Goal: Information Seeking & Learning: Compare options

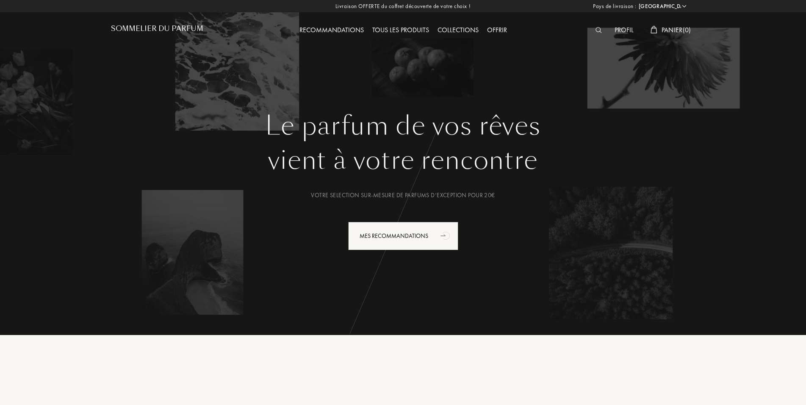
select select "FR"
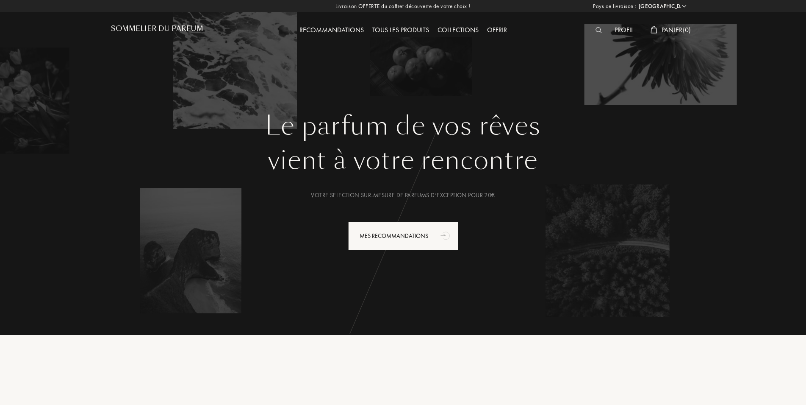
click at [423, 31] on div "Tous les produits" at bounding box center [400, 30] width 65 height 11
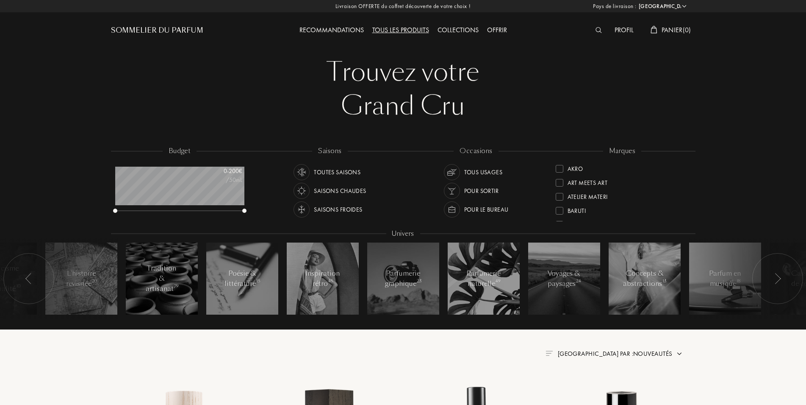
select select "FR"
click at [582, 180] on div "Baruti" at bounding box center [577, 182] width 19 height 11
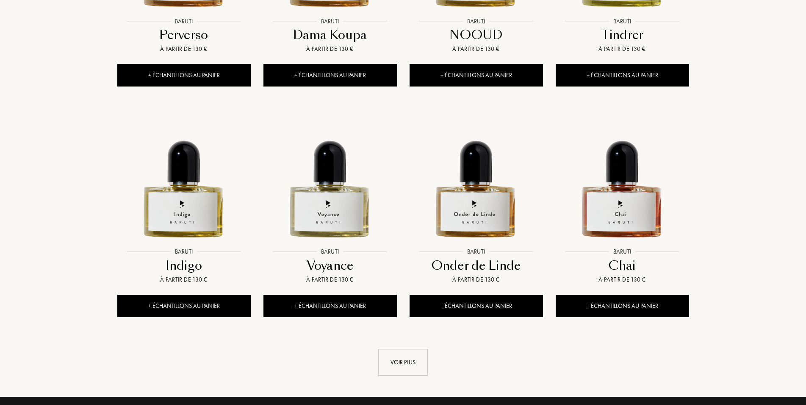
scroll to position [734, 0]
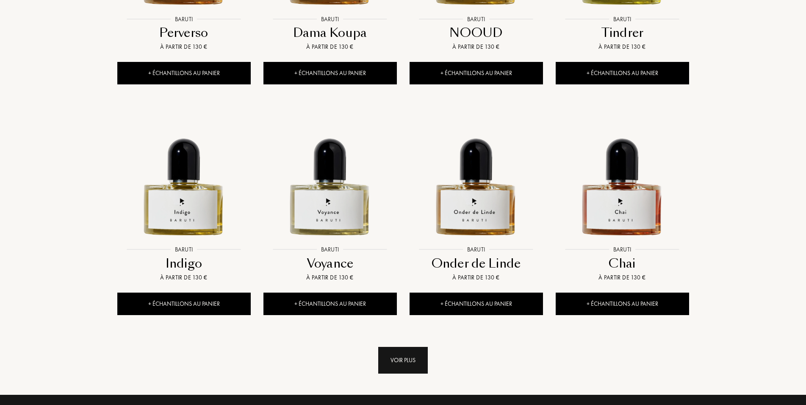
click at [399, 361] on div "Voir plus" at bounding box center [403, 359] width 50 height 27
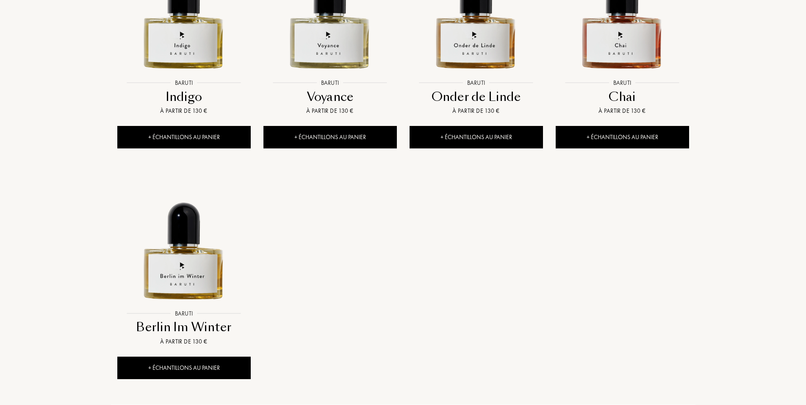
scroll to position [994, 0]
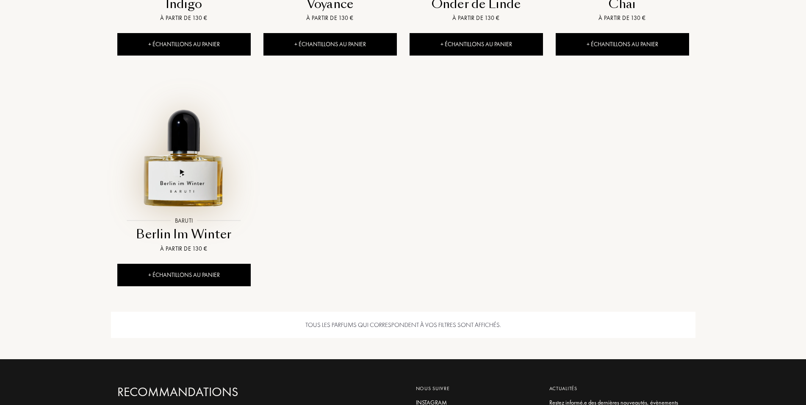
click at [210, 186] on img at bounding box center [184, 146] width 132 height 132
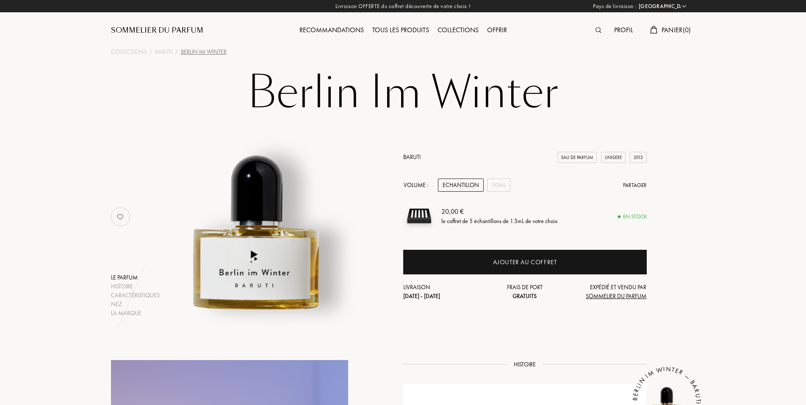
select select "FR"
click at [507, 190] on div "50mL" at bounding box center [498, 184] width 23 height 13
click at [453, 186] on div "Echantillon" at bounding box center [461, 184] width 46 height 13
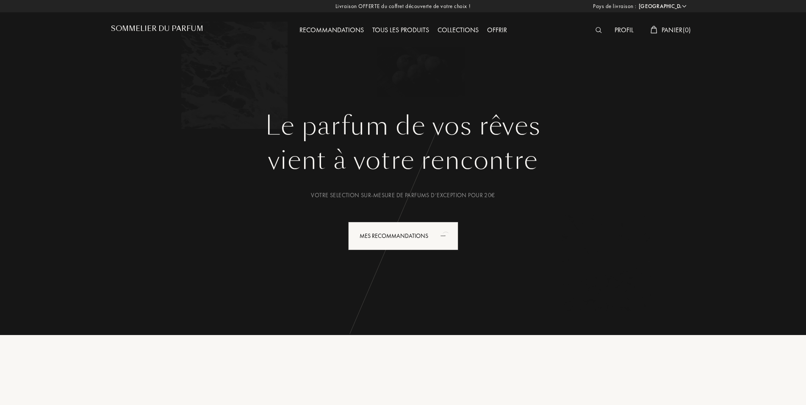
select select "FR"
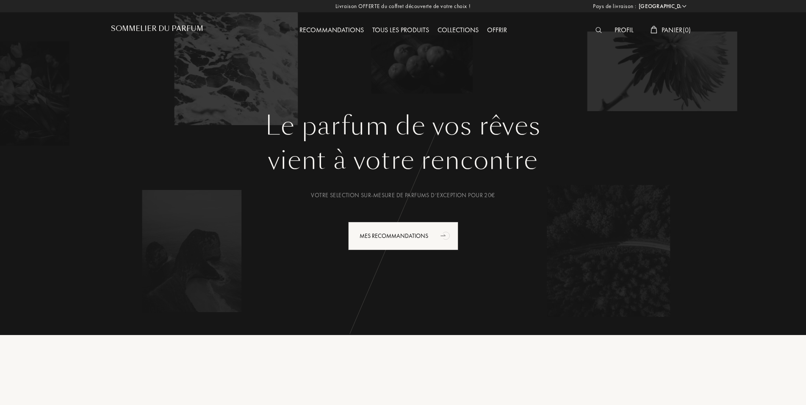
click at [460, 29] on div "Collections" at bounding box center [458, 30] width 50 height 11
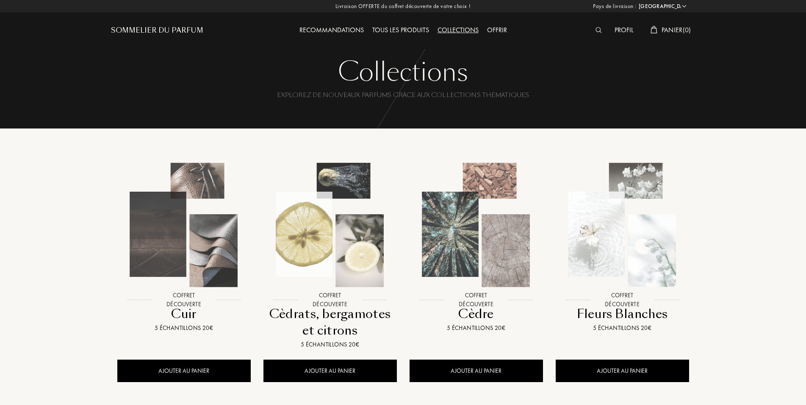
select select "FR"
click at [416, 28] on div "Tous les produits" at bounding box center [400, 30] width 65 height 11
click at [411, 29] on div "Tous les produits" at bounding box center [400, 30] width 65 height 11
click at [409, 30] on div "Tous les produits" at bounding box center [400, 30] width 65 height 11
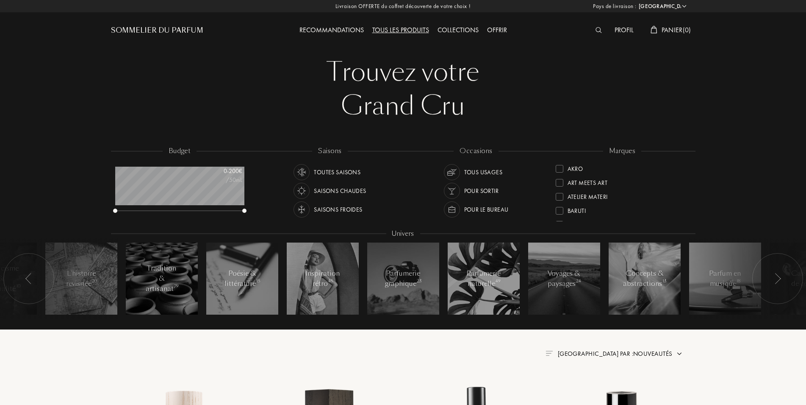
select select "FR"
click at [557, 184] on div at bounding box center [560, 185] width 8 height 8
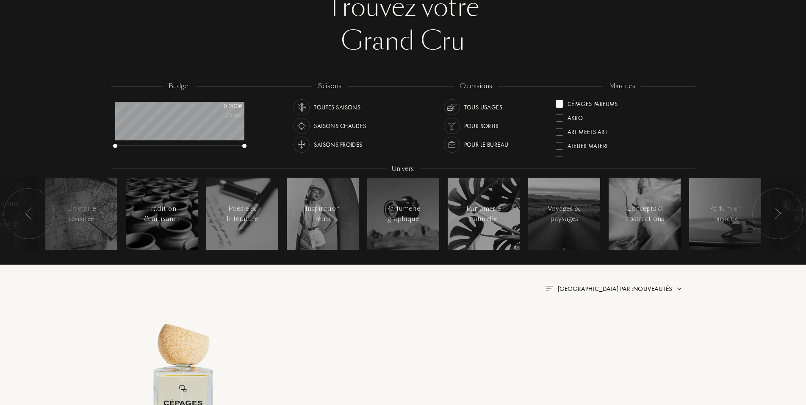
scroll to position [43, 0]
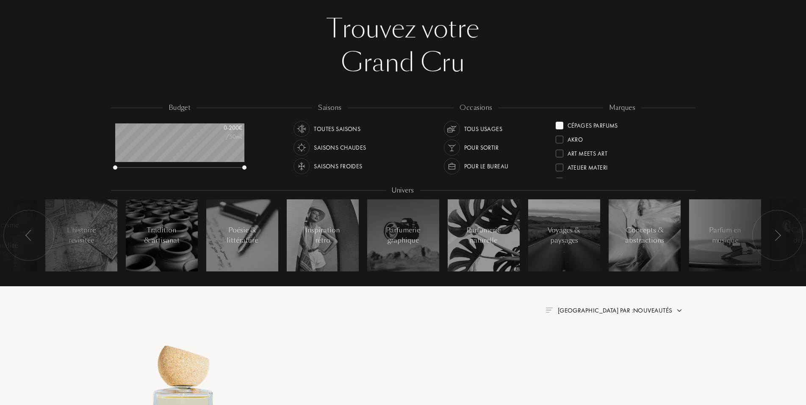
click at [562, 125] on div at bounding box center [560, 126] width 8 height 8
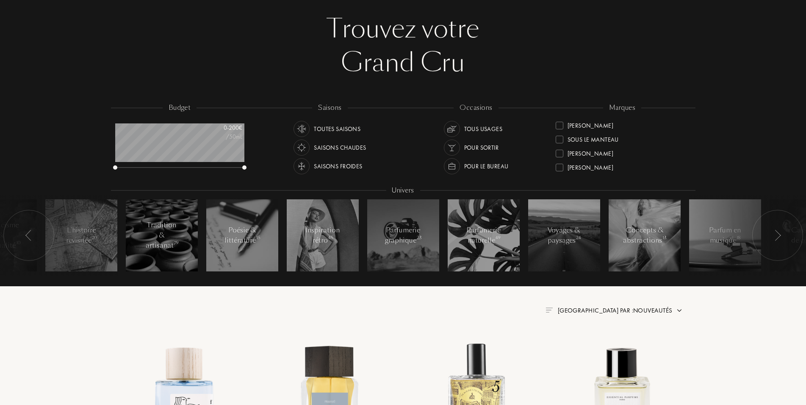
scroll to position [280, 0]
click at [561, 128] on div at bounding box center [560, 125] width 8 height 8
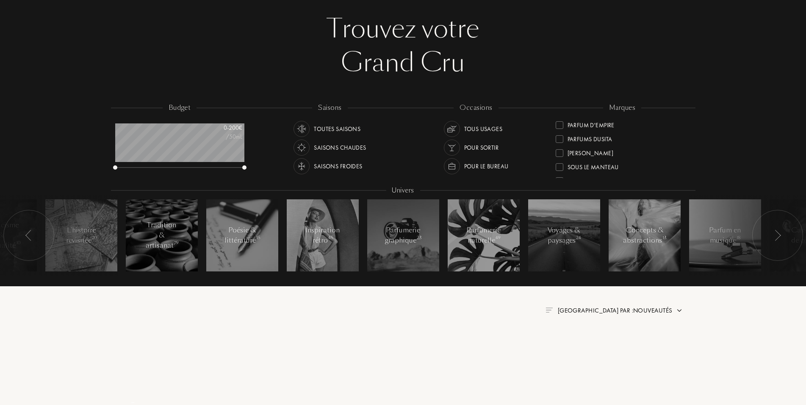
scroll to position [0, 0]
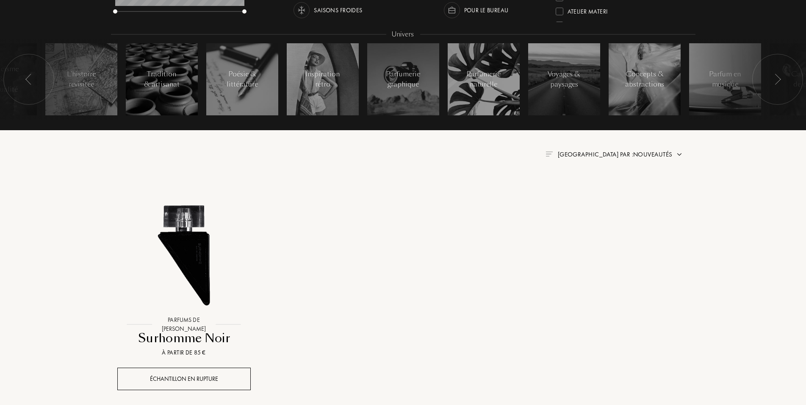
scroll to position [259, 0]
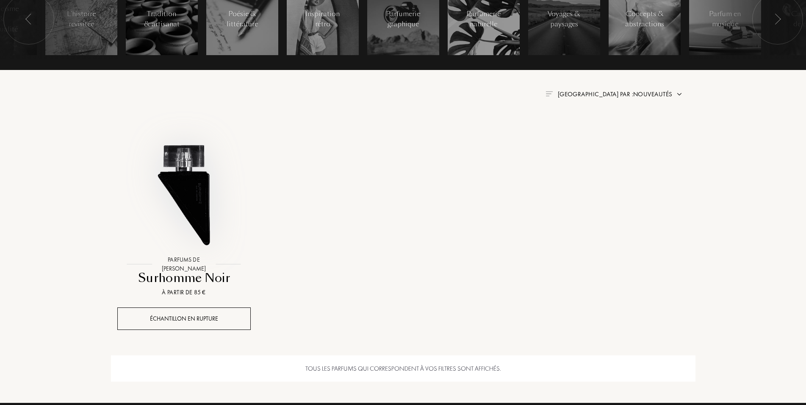
click at [173, 200] on img at bounding box center [184, 189] width 132 height 132
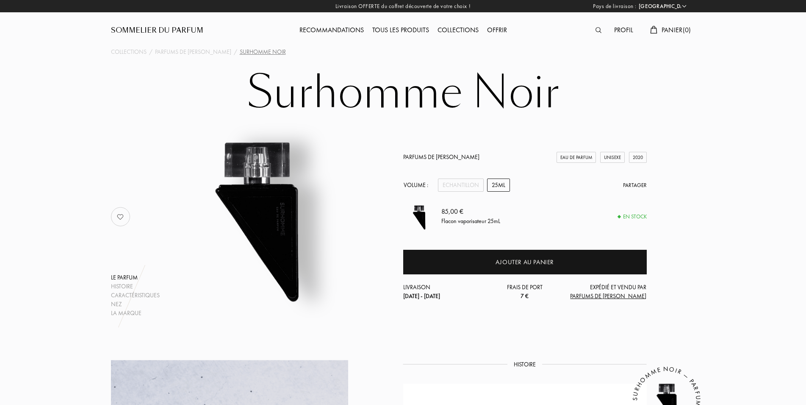
select select "FR"
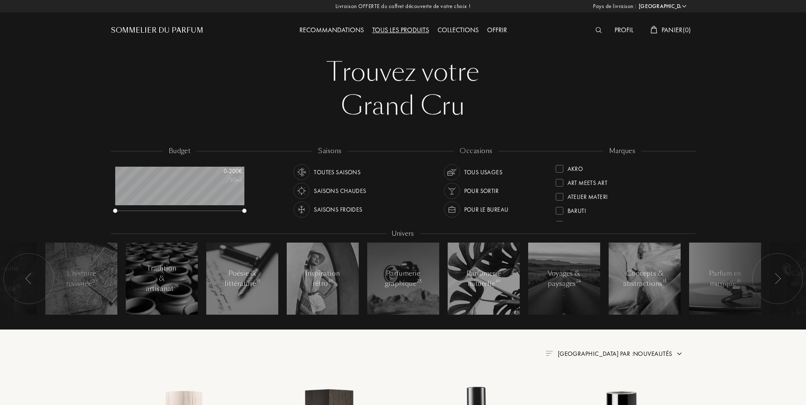
select select "FR"
click at [561, 182] on div at bounding box center [560, 181] width 8 height 8
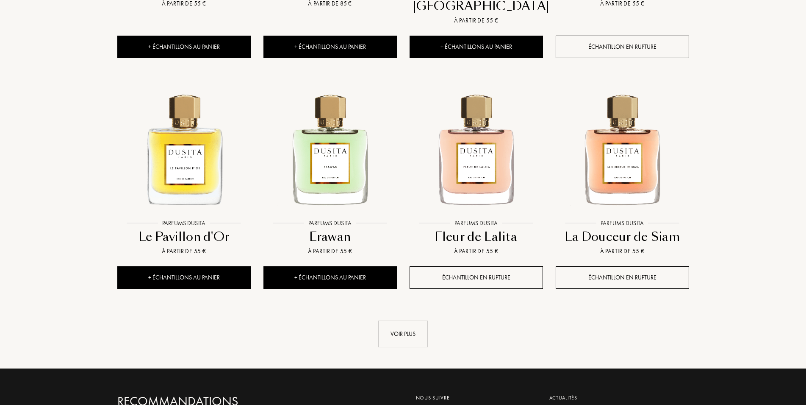
scroll to position [821, 0]
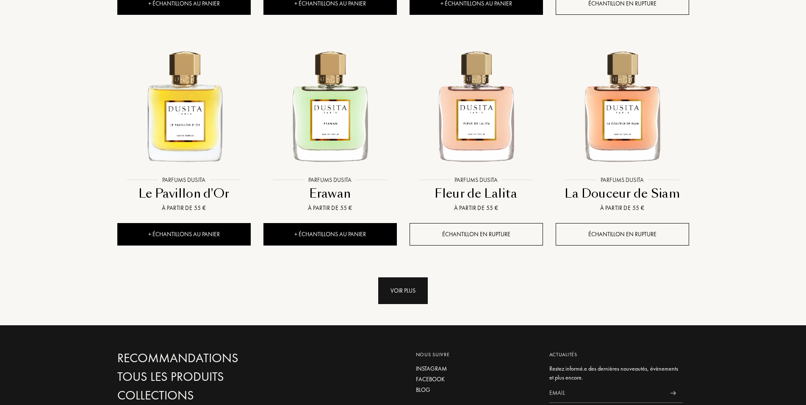
click at [412, 293] on div "Voir plus" at bounding box center [403, 290] width 50 height 27
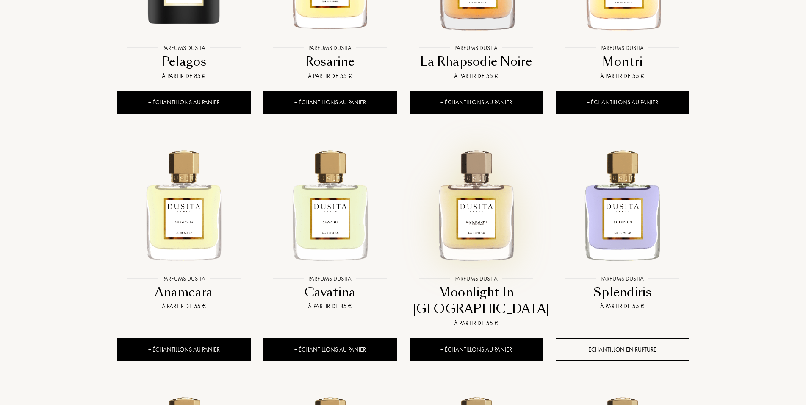
scroll to position [259, 0]
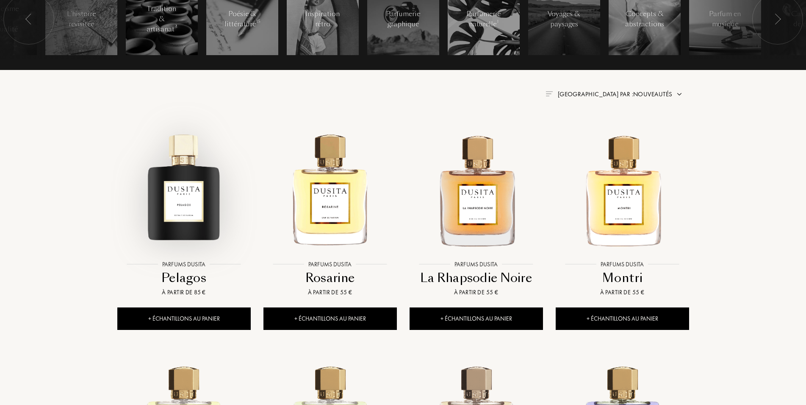
click at [192, 225] on img at bounding box center [184, 189] width 132 height 132
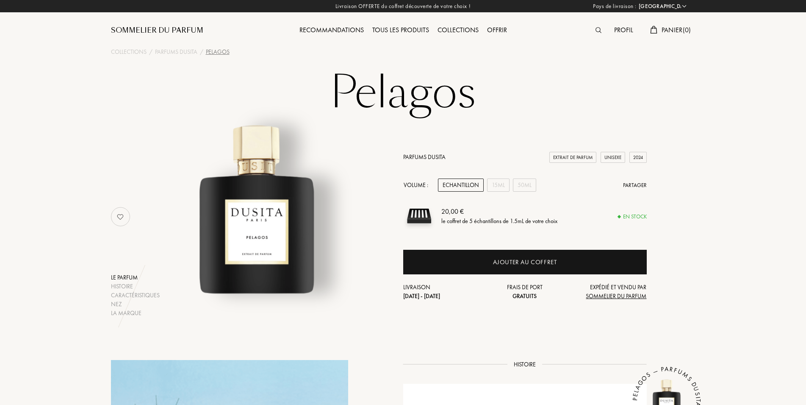
select select "FR"
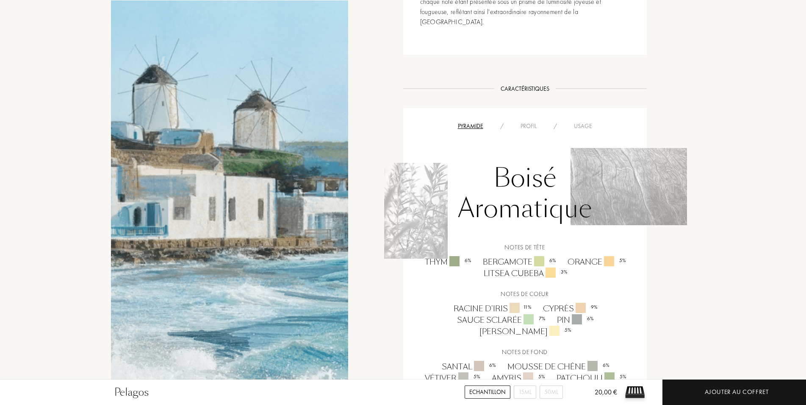
scroll to position [259, 0]
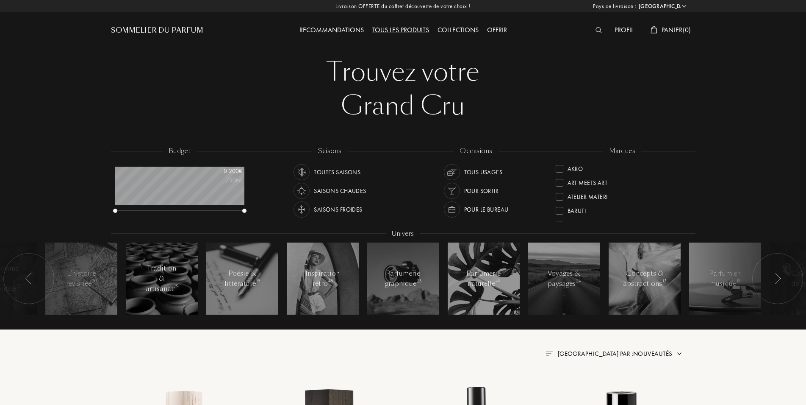
select select "FR"
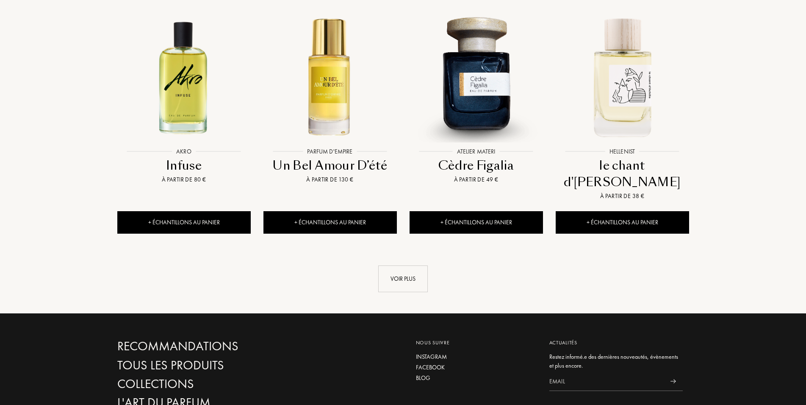
scroll to position [851, 0]
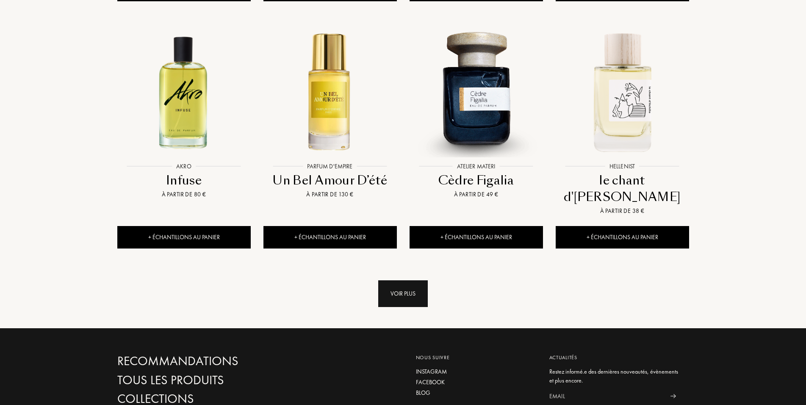
click at [407, 280] on div "Voir plus" at bounding box center [403, 293] width 50 height 27
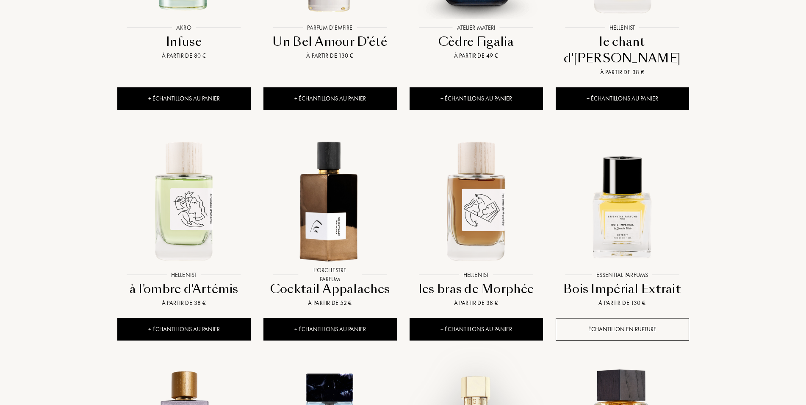
scroll to position [981, 0]
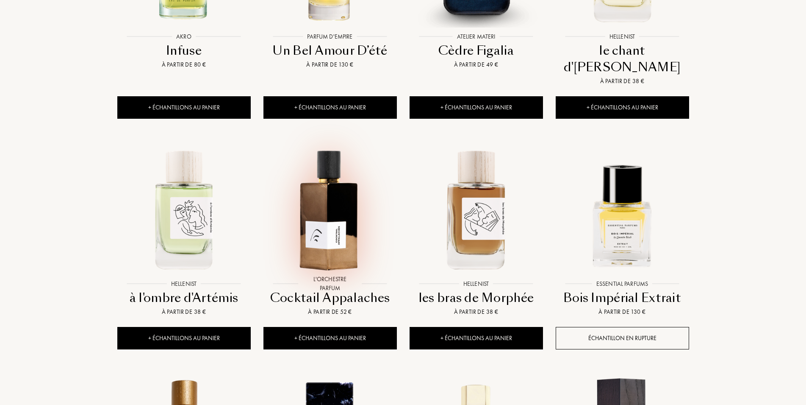
click at [323, 188] on img at bounding box center [330, 209] width 132 height 132
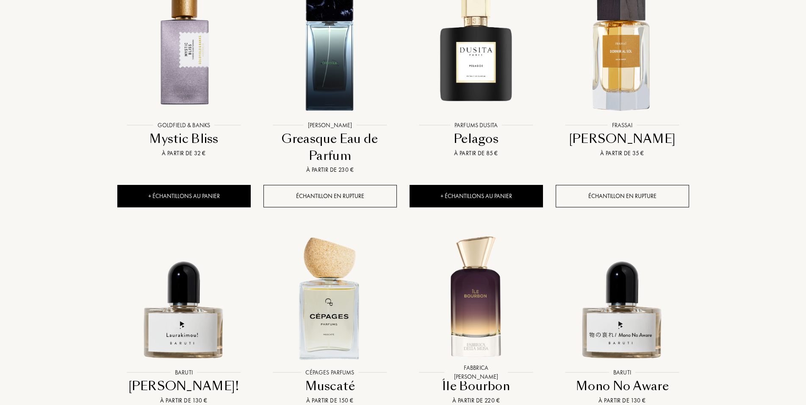
scroll to position [1413, 0]
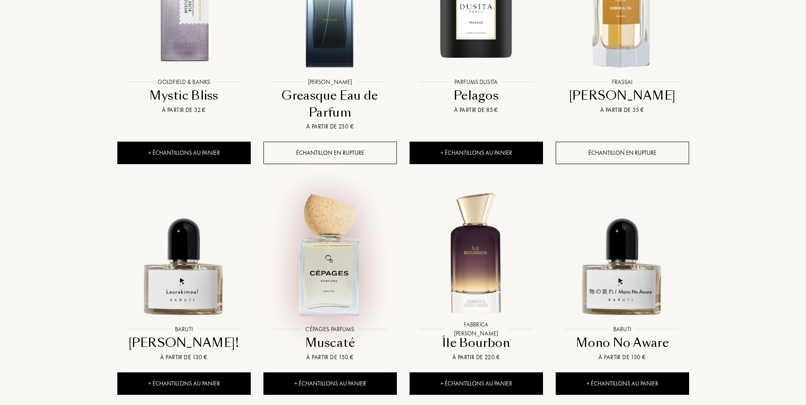
click at [335, 211] on img at bounding box center [330, 254] width 132 height 132
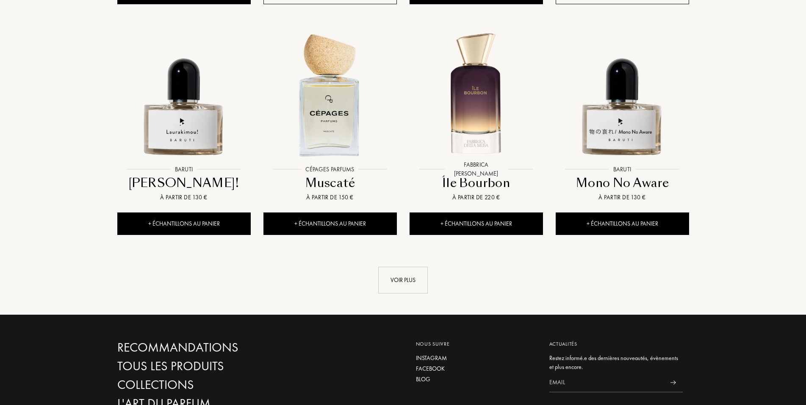
scroll to position [1585, 0]
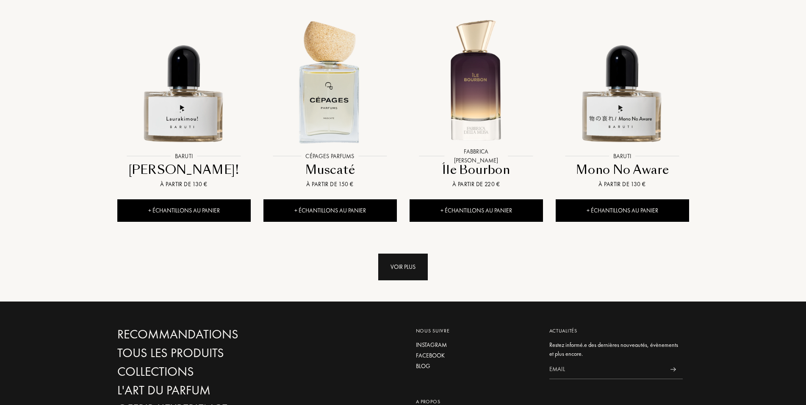
click at [408, 253] on div "Voir plus" at bounding box center [403, 266] width 50 height 27
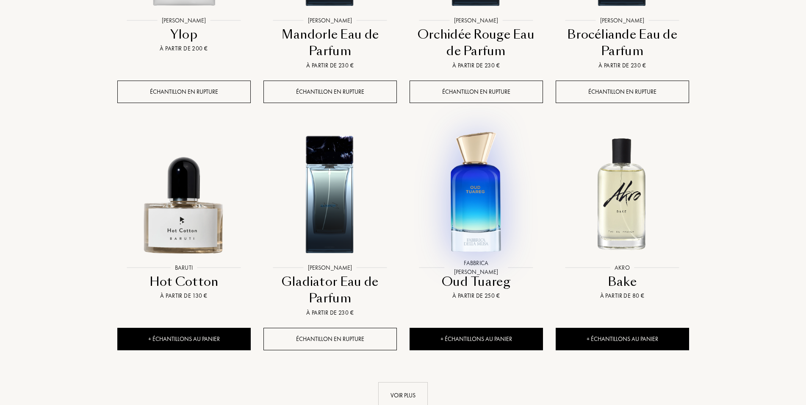
scroll to position [2277, 0]
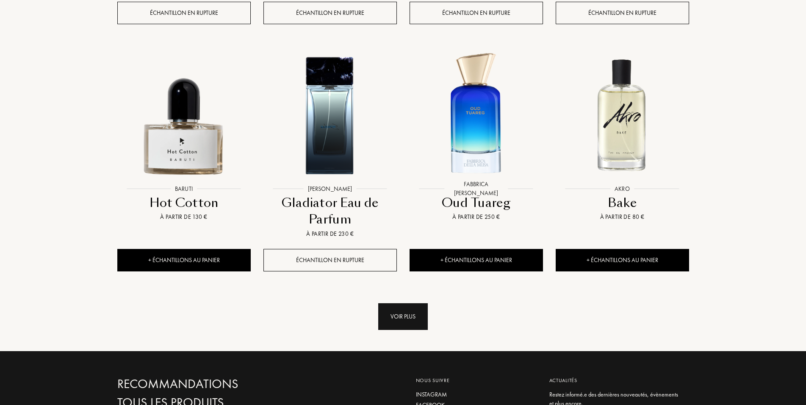
click at [409, 303] on div "Voir plus" at bounding box center [403, 316] width 50 height 27
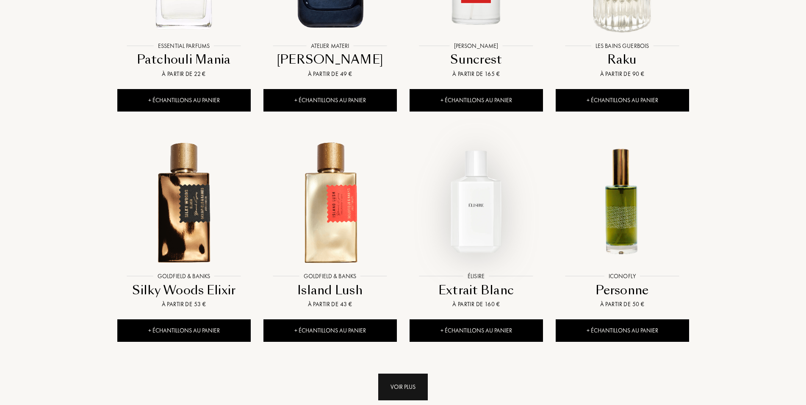
scroll to position [3098, 0]
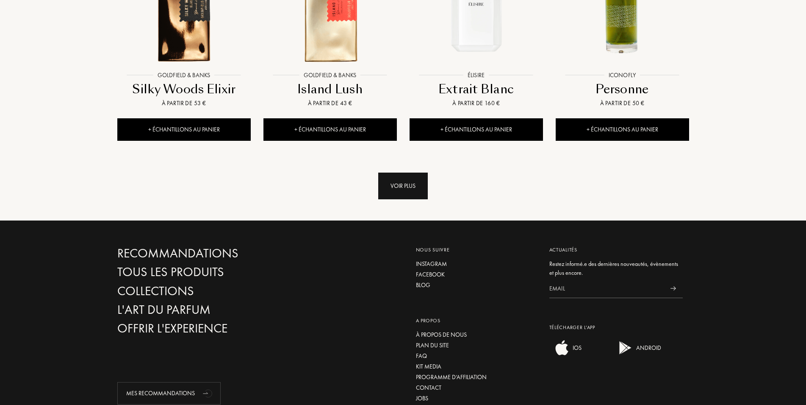
click at [407, 172] on div "Voir plus" at bounding box center [403, 185] width 50 height 27
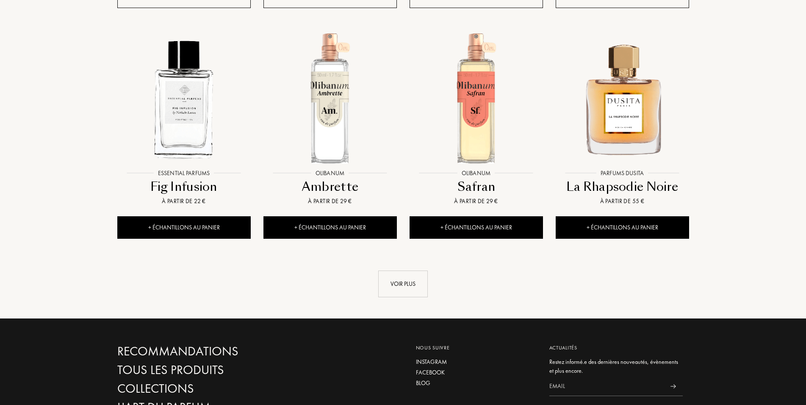
scroll to position [3746, 0]
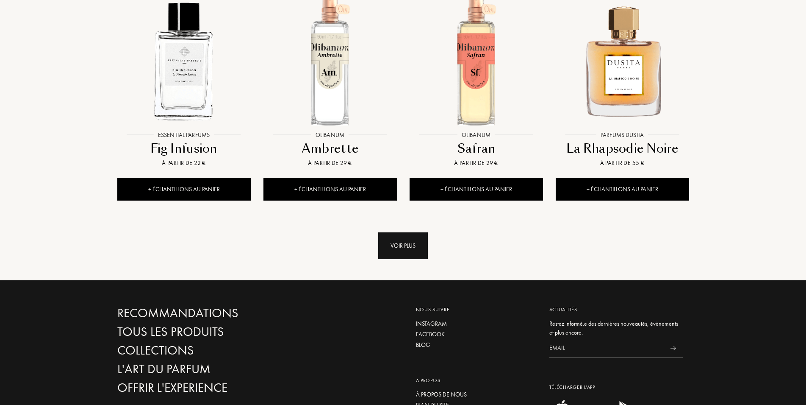
click at [406, 232] on div "Voir plus" at bounding box center [403, 245] width 50 height 27
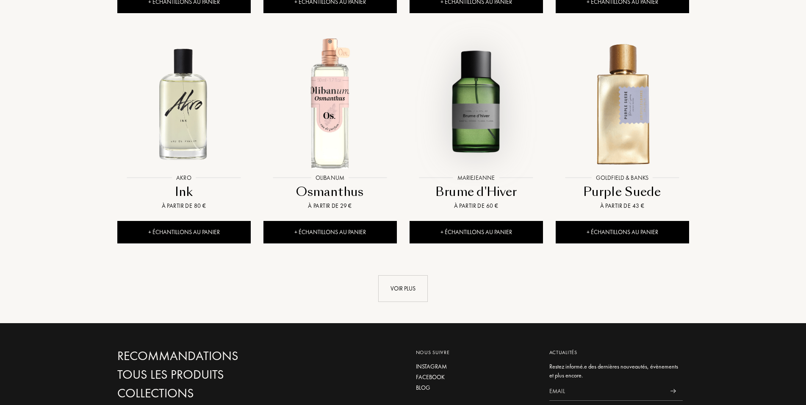
scroll to position [4394, 0]
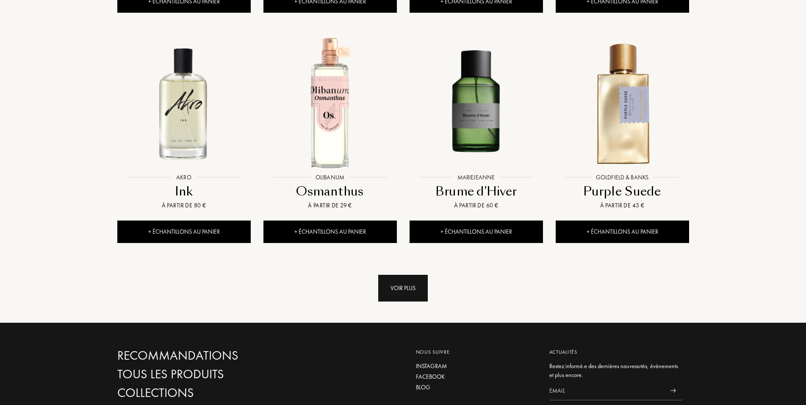
click at [405, 274] on div "Voir plus" at bounding box center [403, 287] width 50 height 27
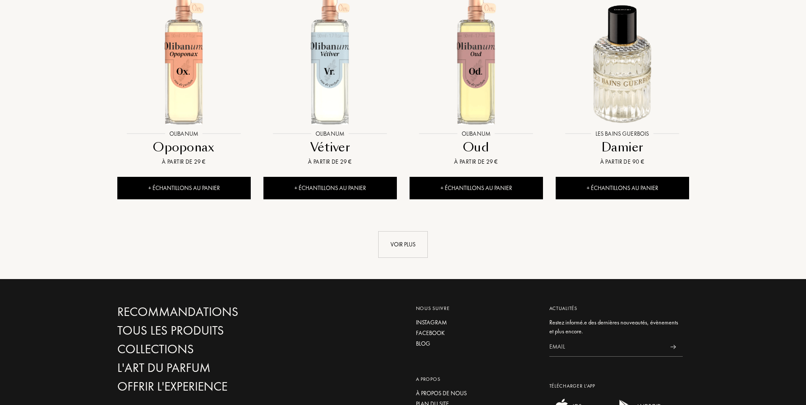
scroll to position [0, 0]
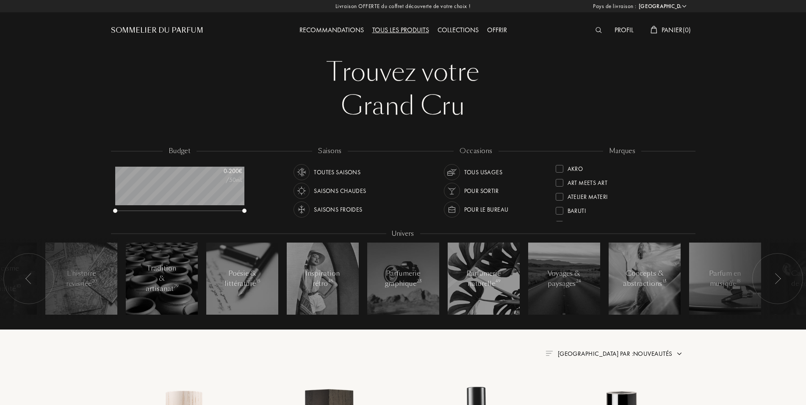
click at [560, 185] on div at bounding box center [560, 183] width 8 height 8
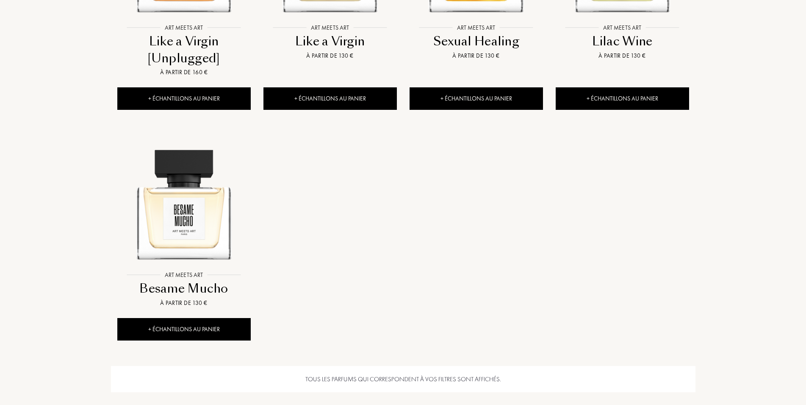
scroll to position [518, 0]
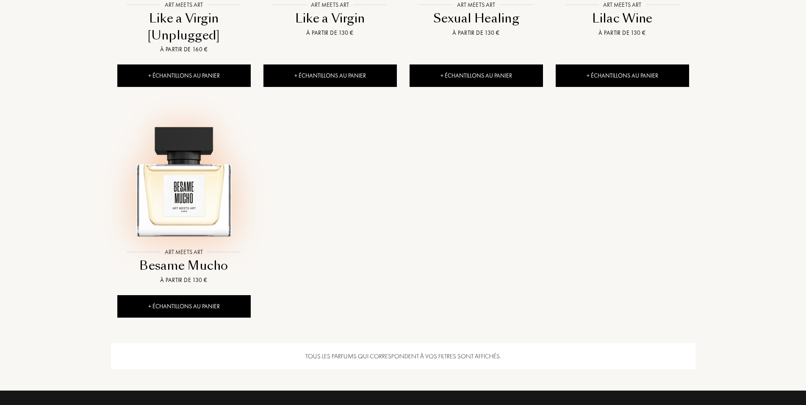
click at [211, 208] on img at bounding box center [184, 177] width 132 height 132
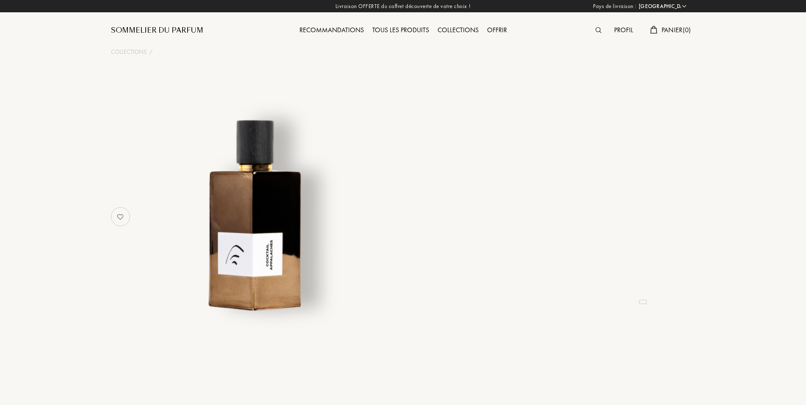
select select "FR"
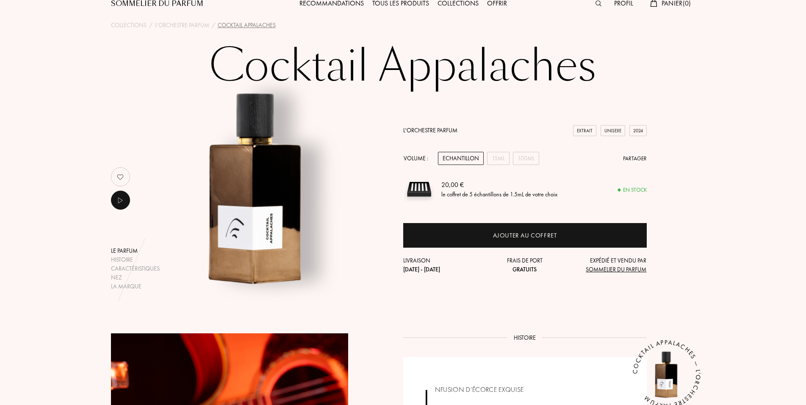
scroll to position [43, 0]
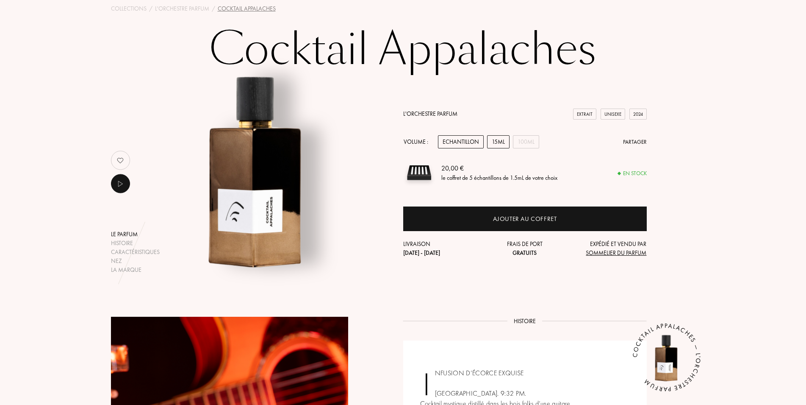
click at [505, 142] on div "15mL" at bounding box center [498, 141] width 22 height 13
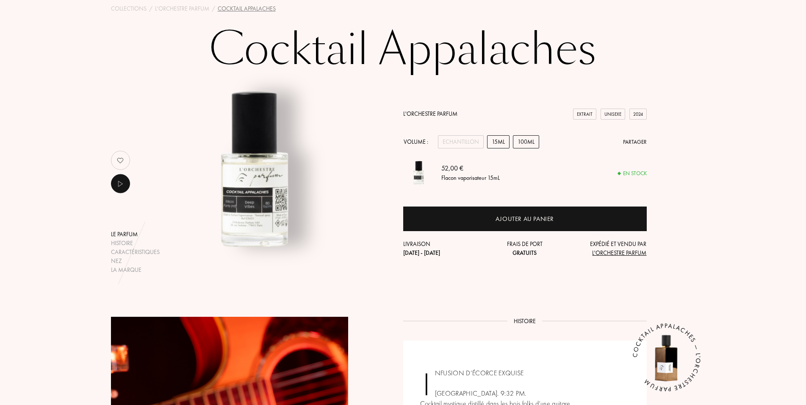
click at [517, 142] on div "100mL" at bounding box center [526, 141] width 26 height 13
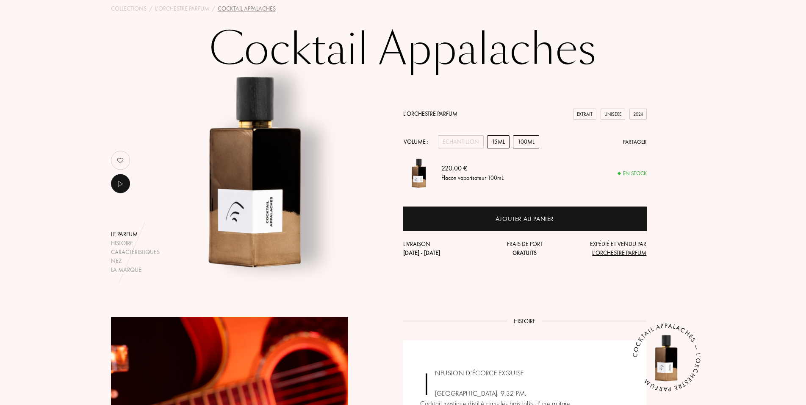
click at [503, 145] on div "15mL" at bounding box center [498, 141] width 22 height 13
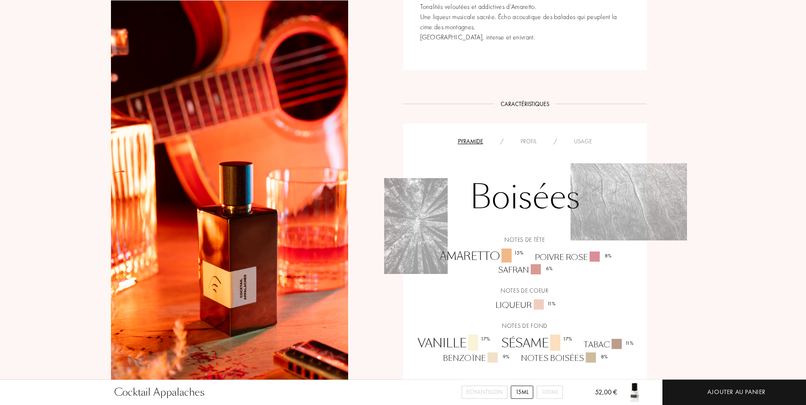
scroll to position [389, 0]
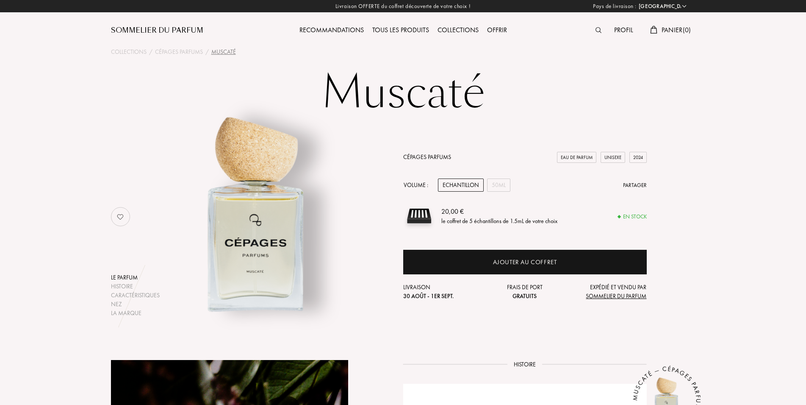
select select "FR"
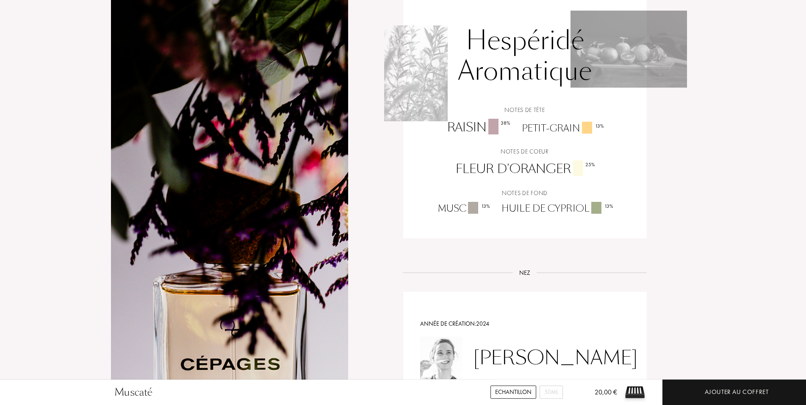
scroll to position [475, 0]
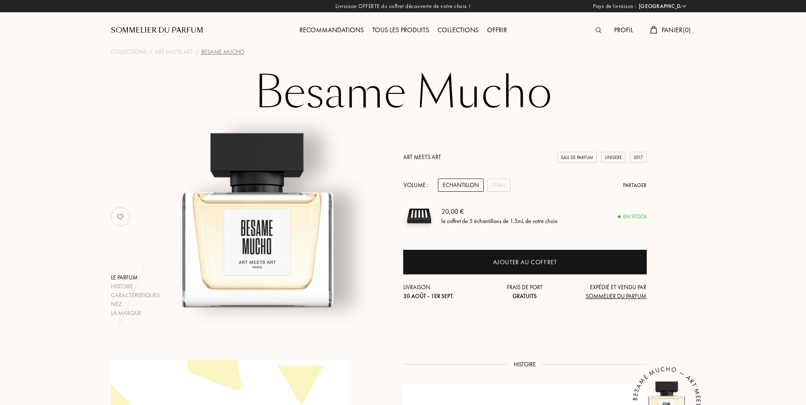
select select "FR"
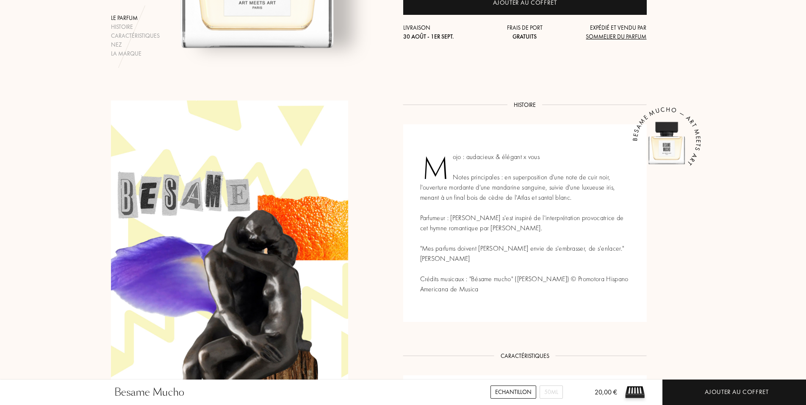
scroll to position [86, 0]
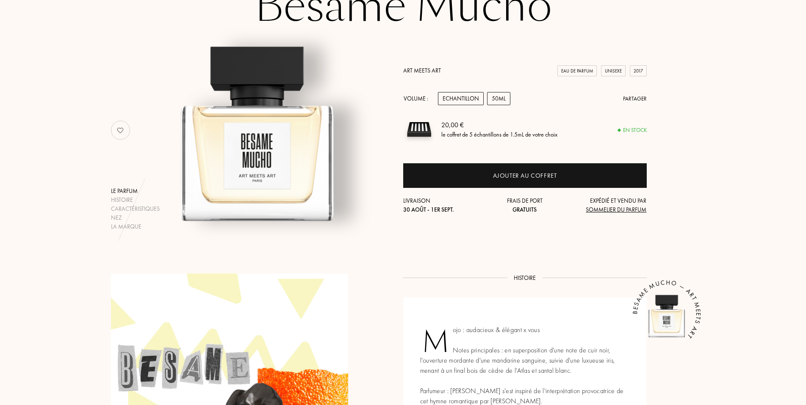
click at [498, 96] on div "50mL" at bounding box center [498, 98] width 23 height 13
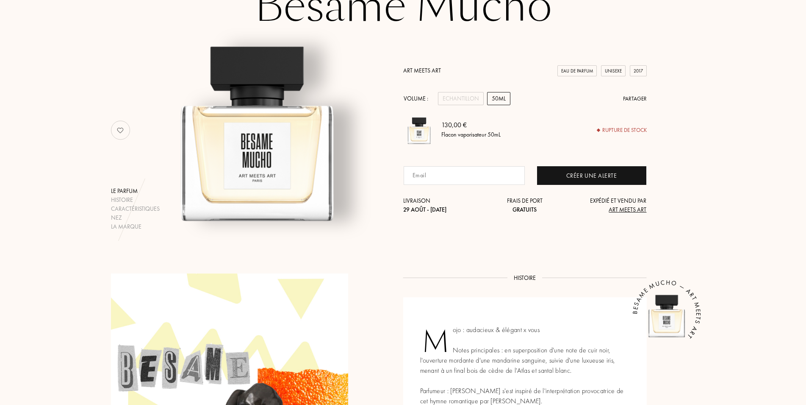
scroll to position [0, 0]
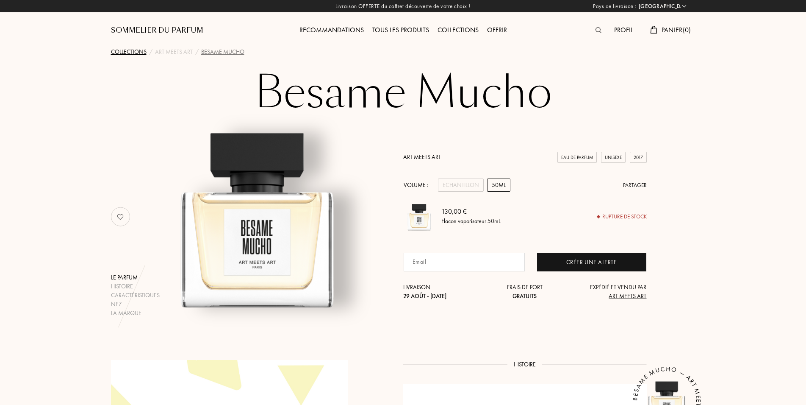
click at [127, 54] on div "Collections" at bounding box center [129, 51] width 36 height 9
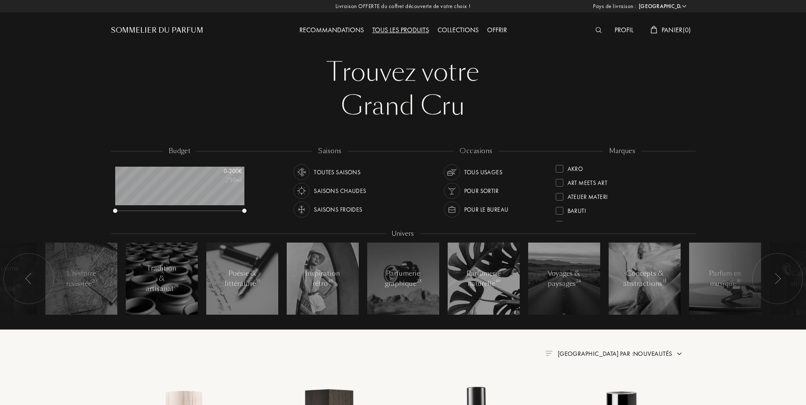
select select "FR"
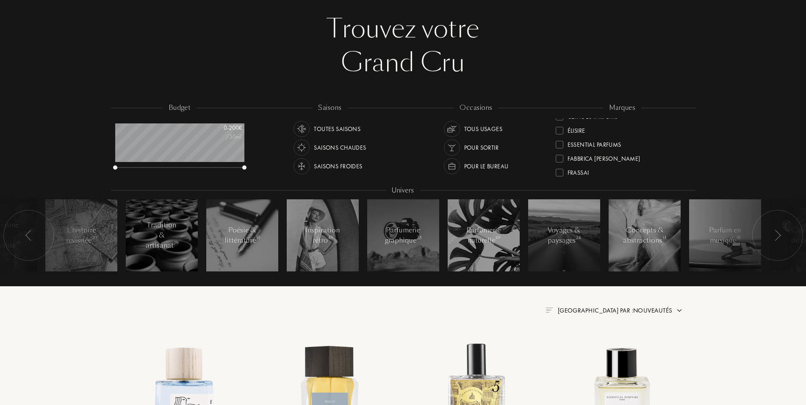
scroll to position [86, 0]
click at [563, 167] on div at bounding box center [560, 166] width 8 height 8
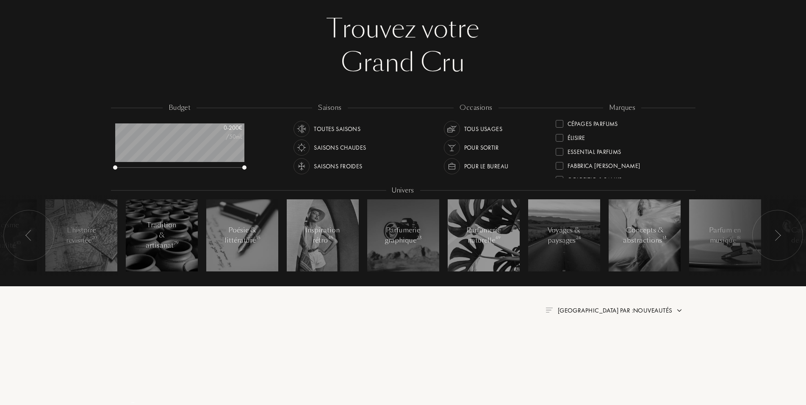
scroll to position [0, 0]
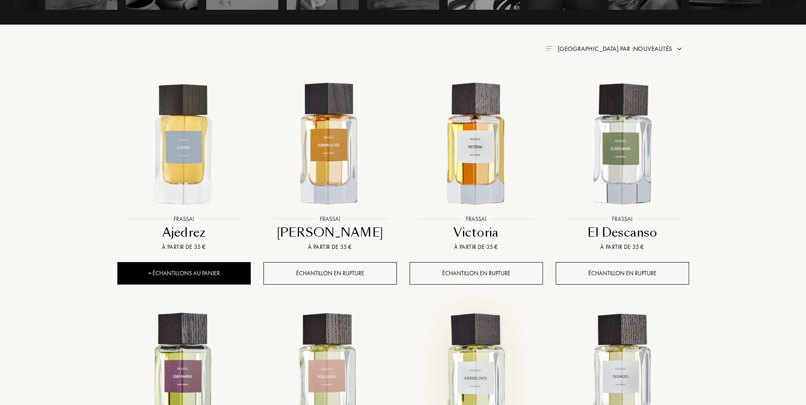
scroll to position [259, 0]
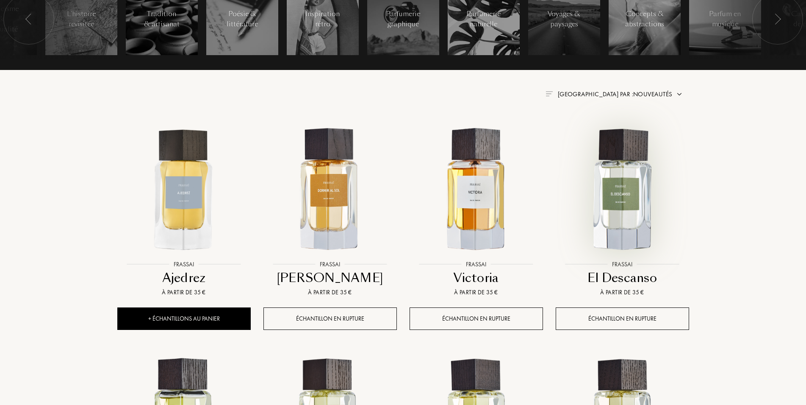
click at [633, 200] on img at bounding box center [623, 189] width 132 height 132
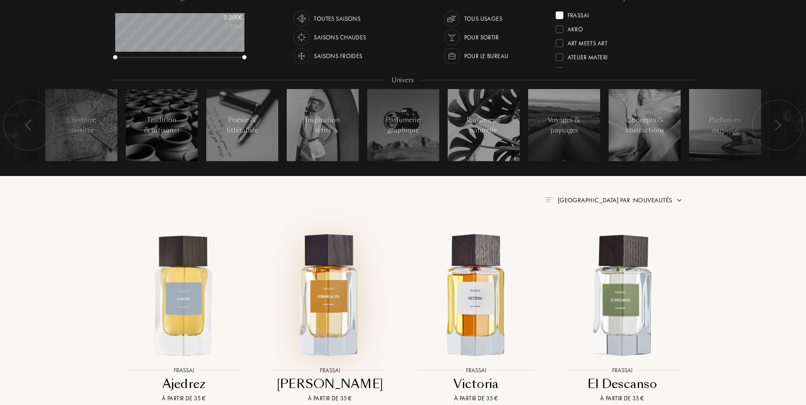
scroll to position [86, 0]
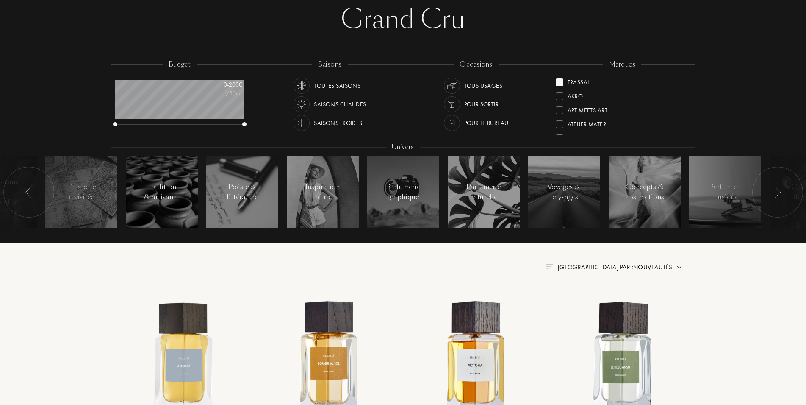
click at [559, 80] on div at bounding box center [560, 82] width 8 height 8
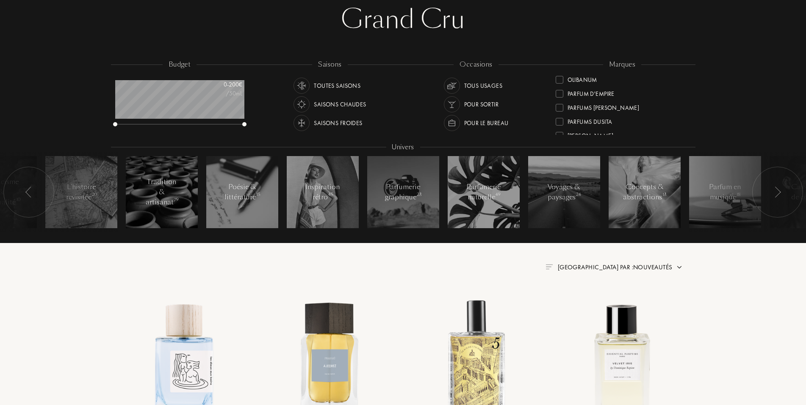
scroll to position [227, 0]
click at [562, 106] on div at bounding box center [560, 107] width 8 height 8
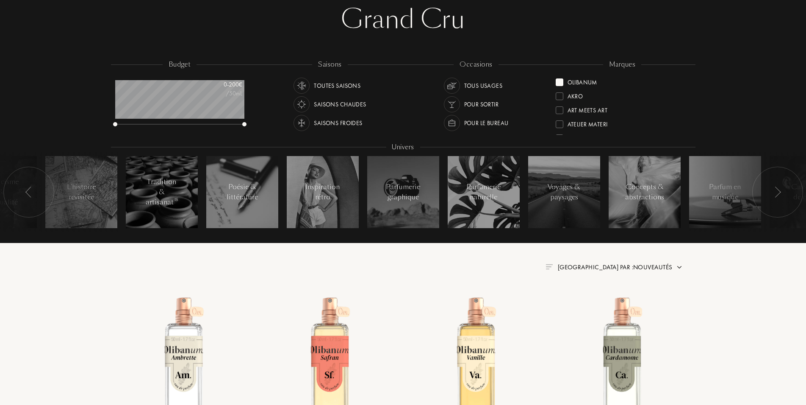
click at [561, 81] on div at bounding box center [560, 82] width 8 height 8
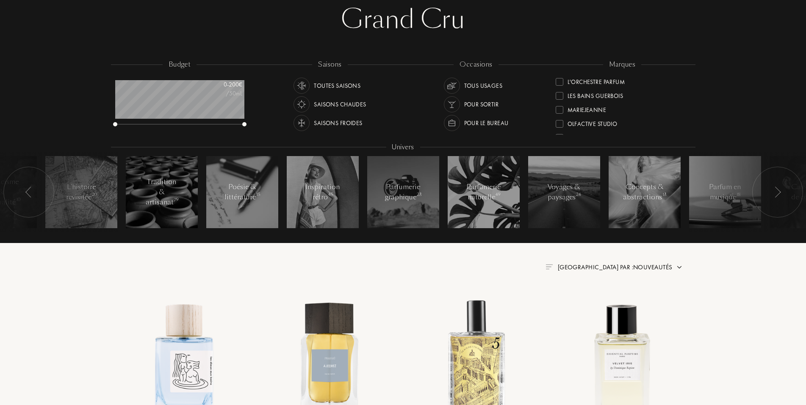
scroll to position [169, 0]
click at [560, 94] on div at bounding box center [560, 95] width 8 height 8
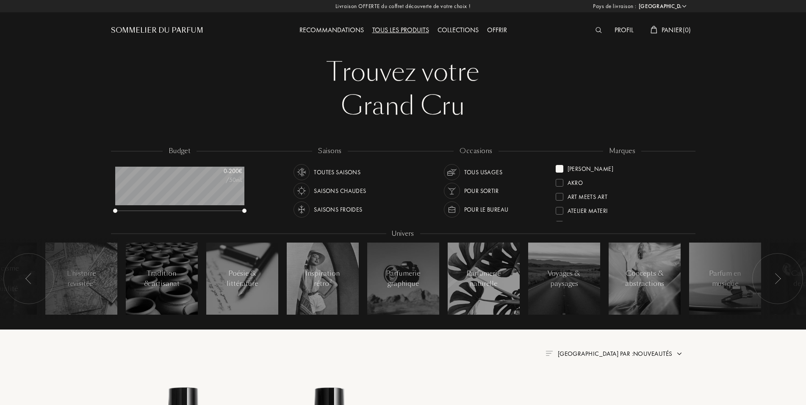
click at [561, 169] on div at bounding box center [560, 169] width 8 height 8
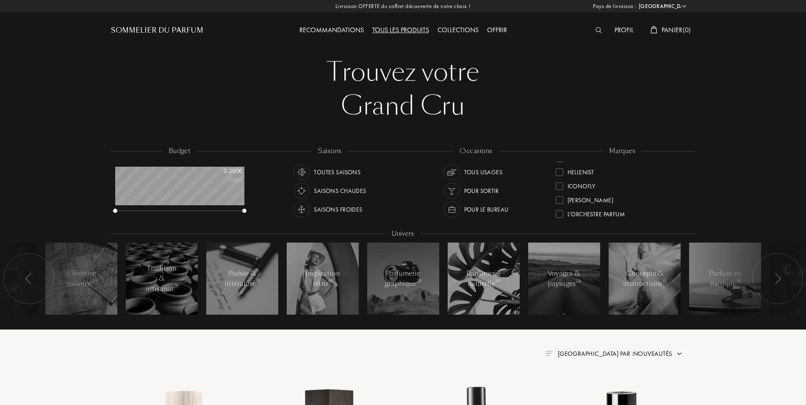
scroll to position [157, 0]
click at [560, 178] on div at bounding box center [560, 179] width 8 height 8
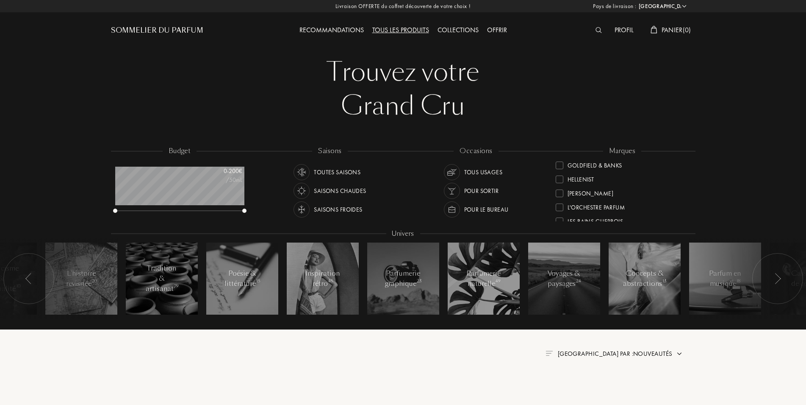
scroll to position [0, 0]
click at [559, 169] on div at bounding box center [560, 169] width 8 height 8
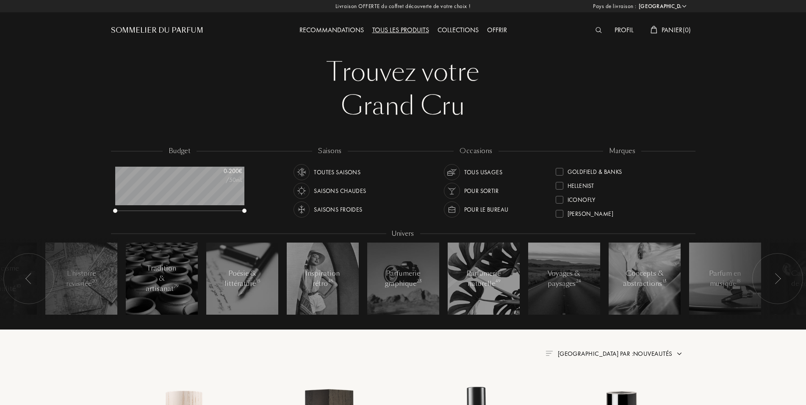
scroll to position [140, 0]
click at [563, 181] on div at bounding box center [560, 182] width 8 height 8
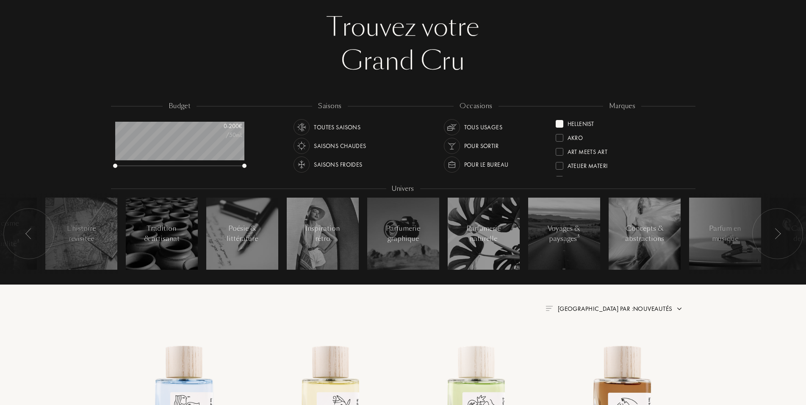
scroll to position [43, 0]
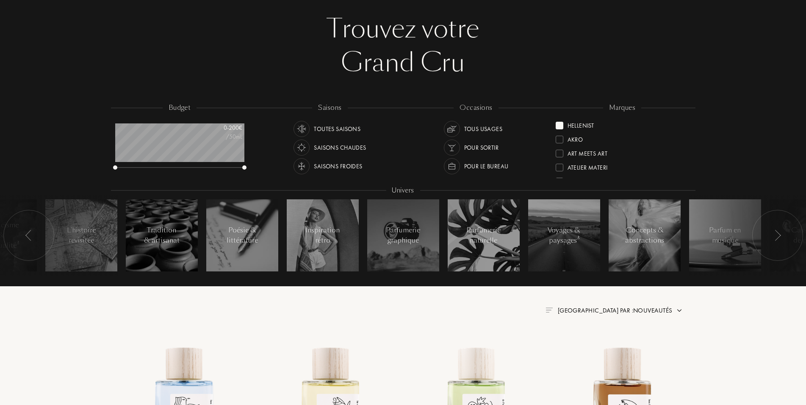
click at [560, 127] on div at bounding box center [560, 126] width 8 height 8
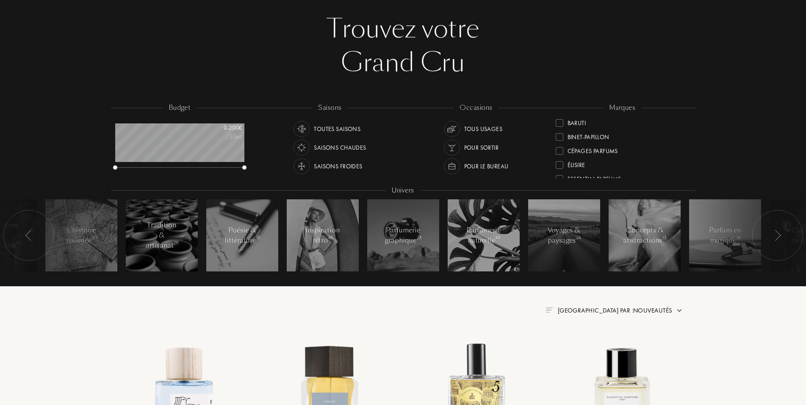
scroll to position [48, 0]
click at [557, 133] on div at bounding box center [560, 134] width 8 height 8
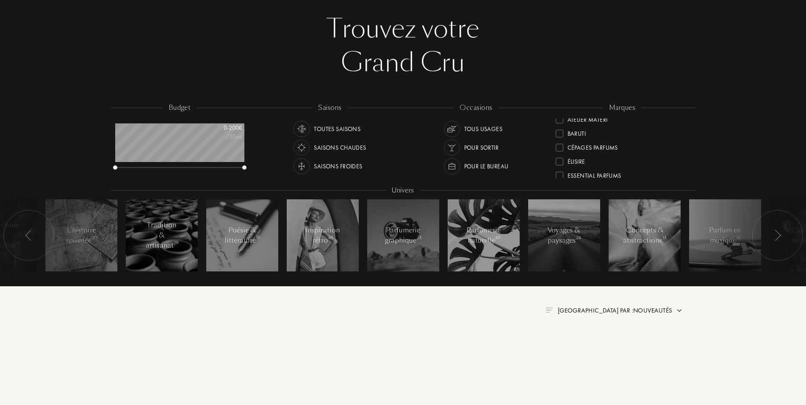
scroll to position [0, 0]
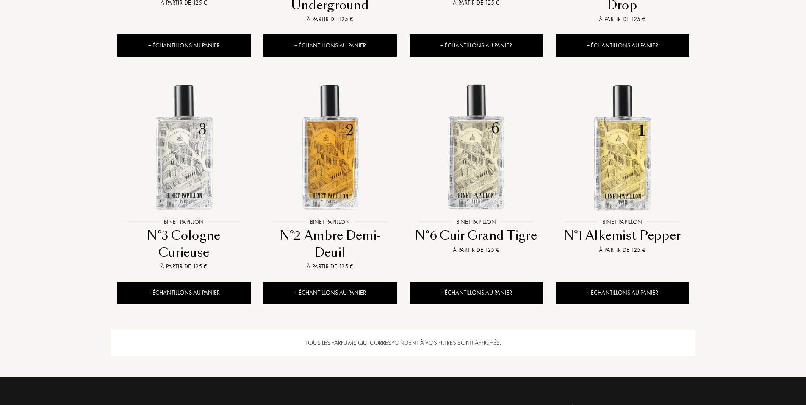
scroll to position [562, 0]
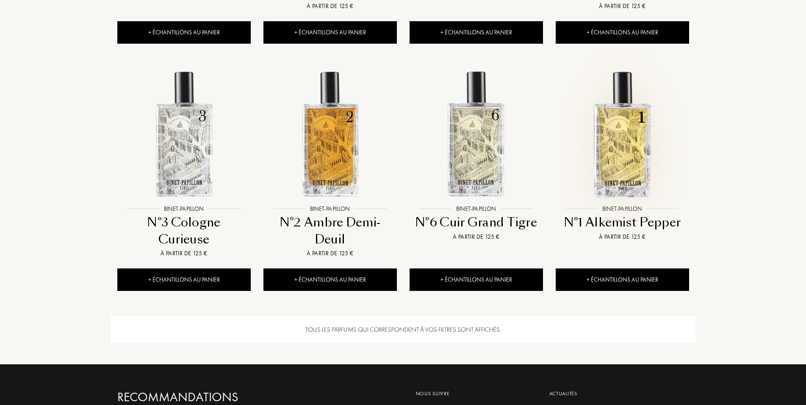
click at [618, 161] on img at bounding box center [623, 134] width 132 height 132
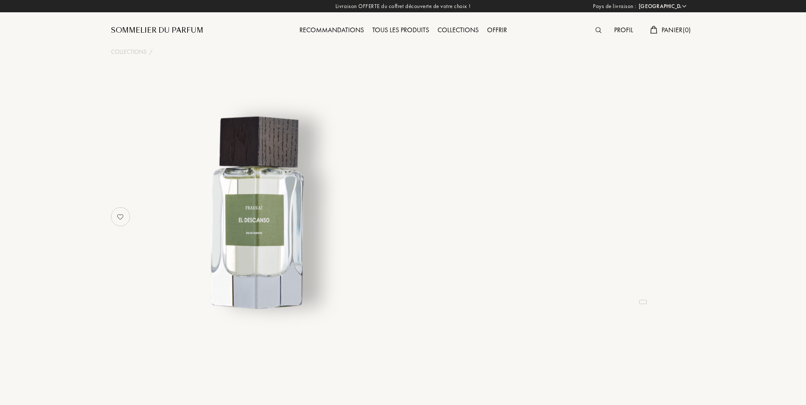
select select "FR"
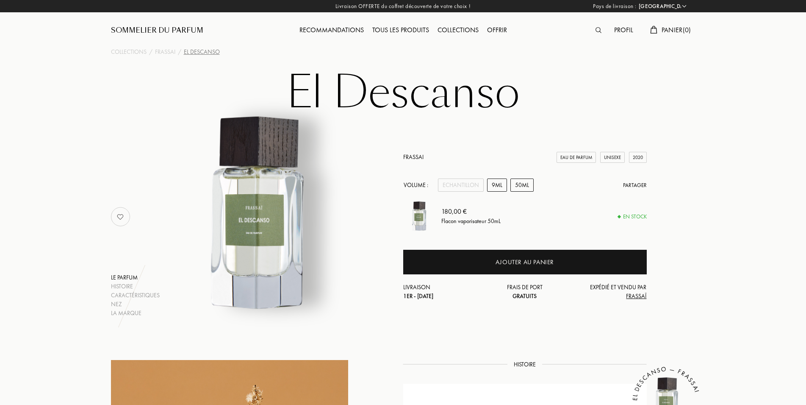
click at [495, 186] on div "9mL" at bounding box center [497, 184] width 20 height 13
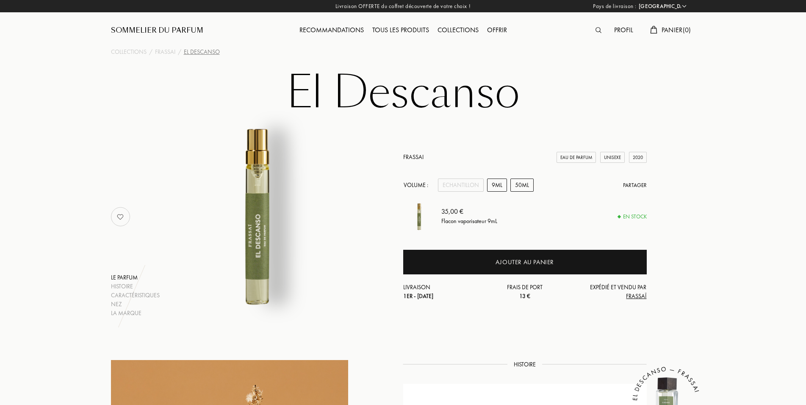
click at [521, 187] on div "50mL" at bounding box center [521, 184] width 23 height 13
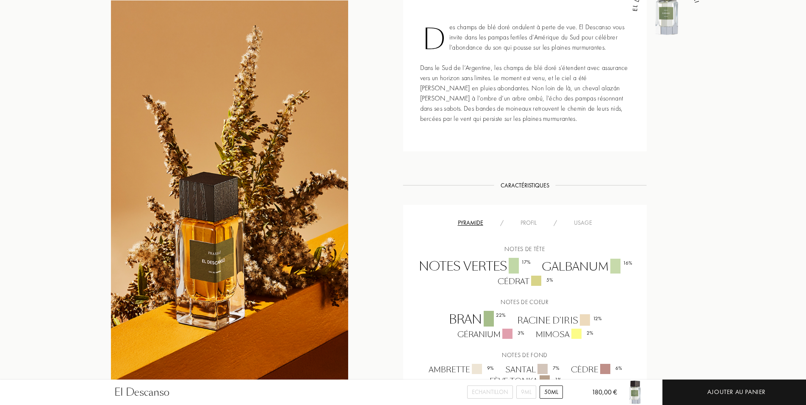
scroll to position [432, 0]
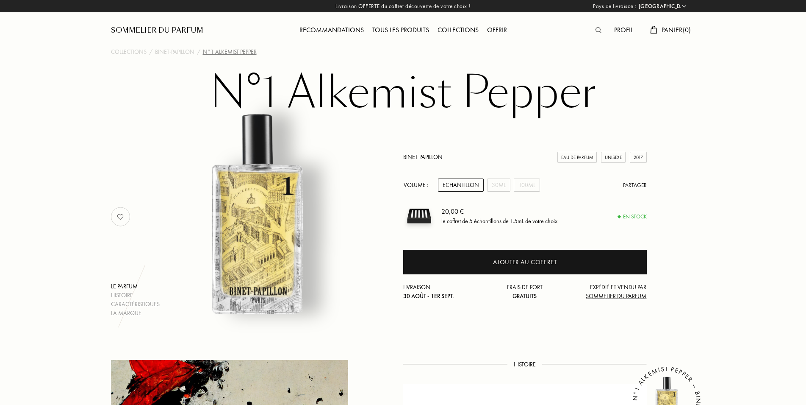
select select "FR"
click at [504, 186] on div "30mL" at bounding box center [498, 184] width 23 height 13
click at [537, 187] on div "100mL" at bounding box center [527, 184] width 26 height 13
click at [497, 186] on div "30mL" at bounding box center [498, 184] width 23 height 13
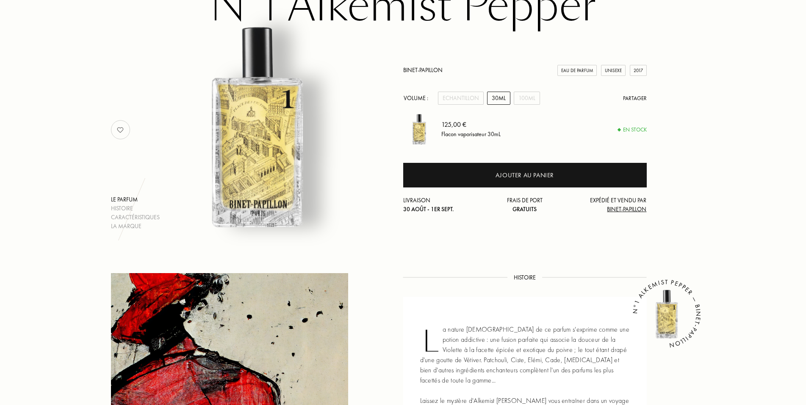
scroll to position [86, 0]
click at [476, 99] on div "Echantillon" at bounding box center [461, 98] width 46 height 13
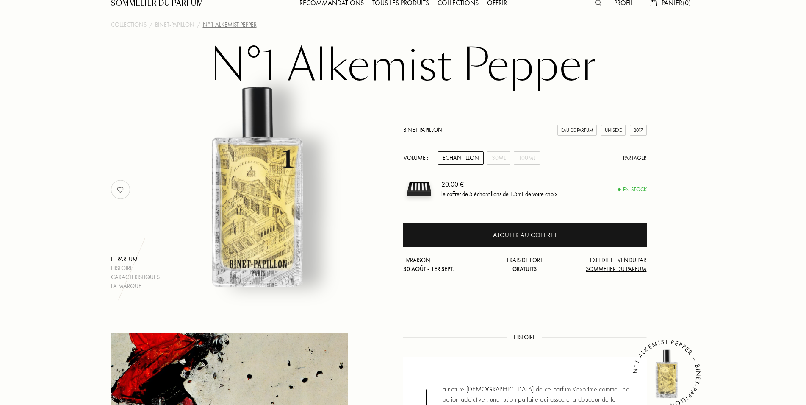
scroll to position [0, 0]
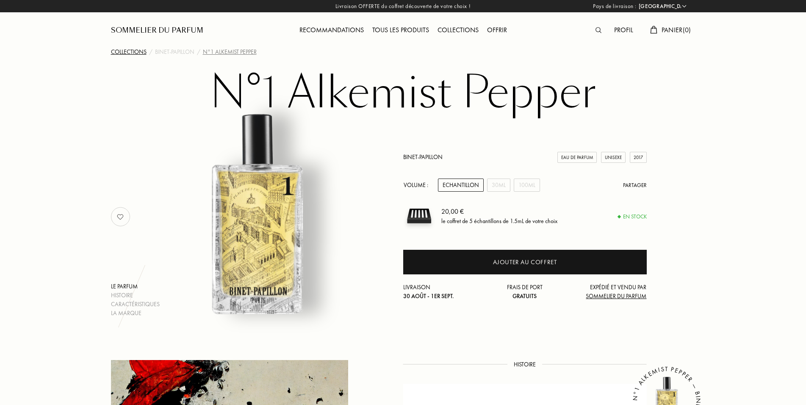
click at [127, 50] on div "Collections" at bounding box center [129, 51] width 36 height 9
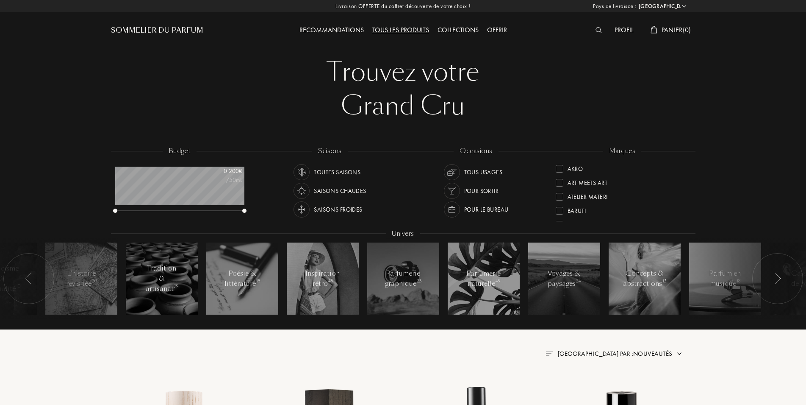
select select "FR"
click at [561, 185] on div at bounding box center [560, 182] width 8 height 8
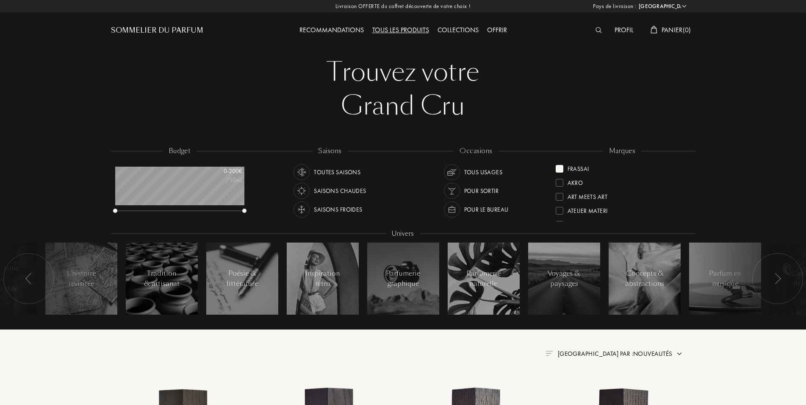
click at [558, 170] on div at bounding box center [560, 169] width 8 height 8
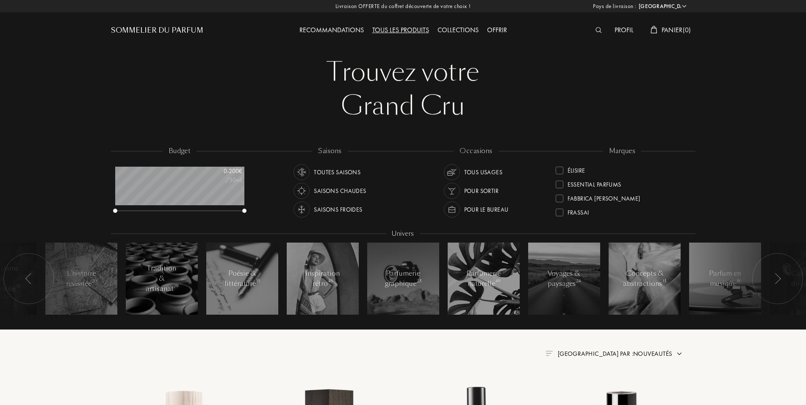
scroll to position [92, 0]
click at [558, 188] on div at bounding box center [560, 188] width 8 height 8
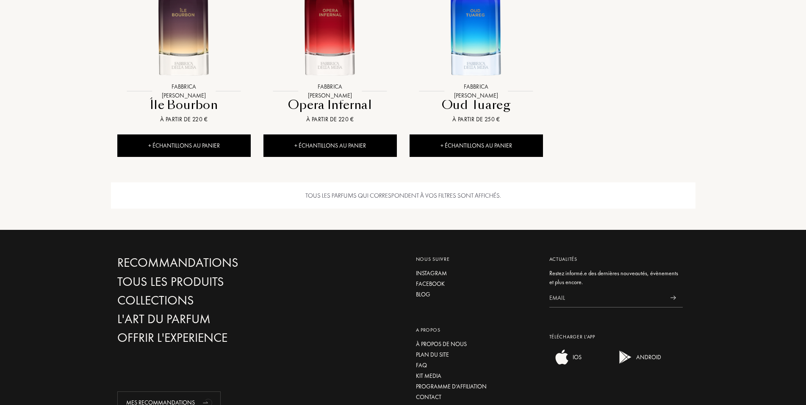
scroll to position [216, 0]
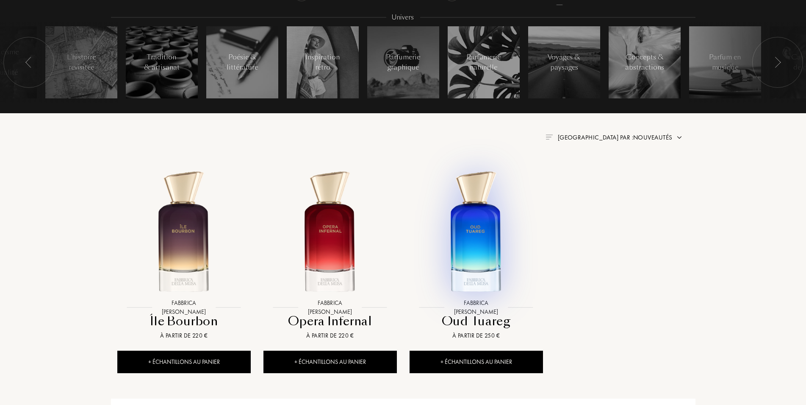
click at [473, 246] on img at bounding box center [476, 232] width 132 height 132
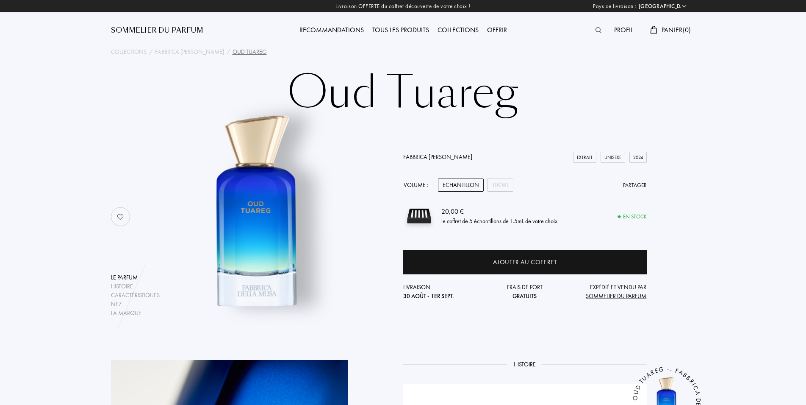
select select "FR"
click at [130, 52] on div "Collections" at bounding box center [129, 51] width 36 height 9
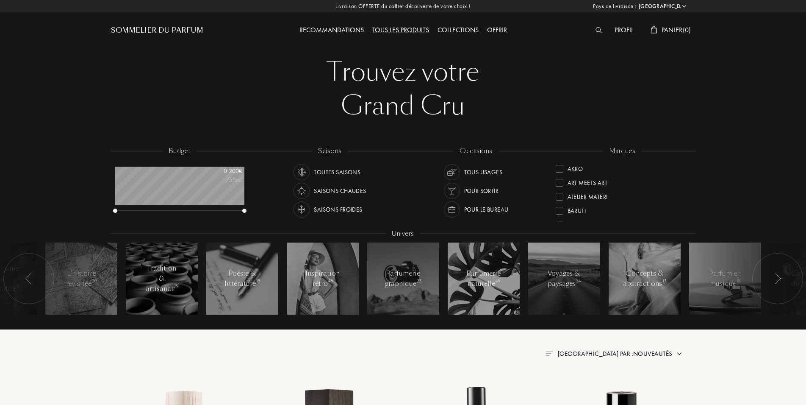
select select "FR"
click at [557, 194] on div at bounding box center [560, 193] width 8 height 8
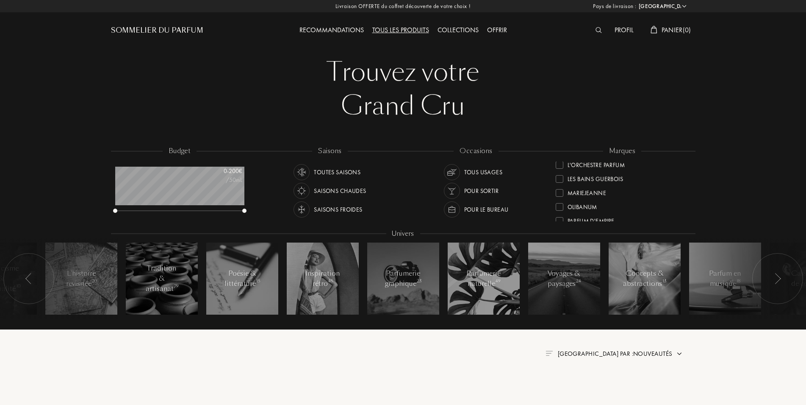
scroll to position [0, 0]
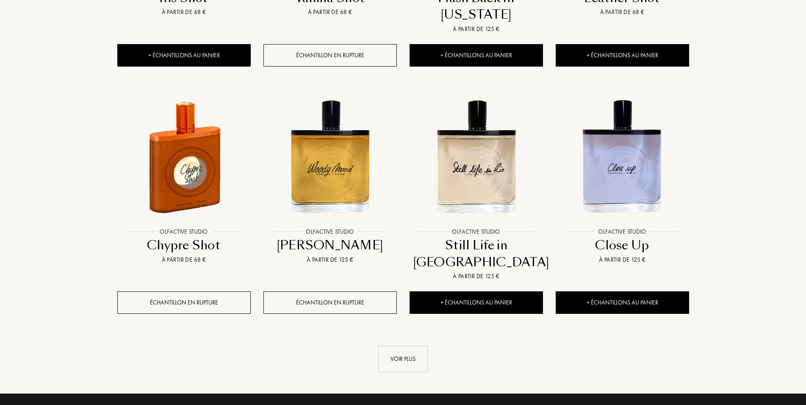
scroll to position [907, 0]
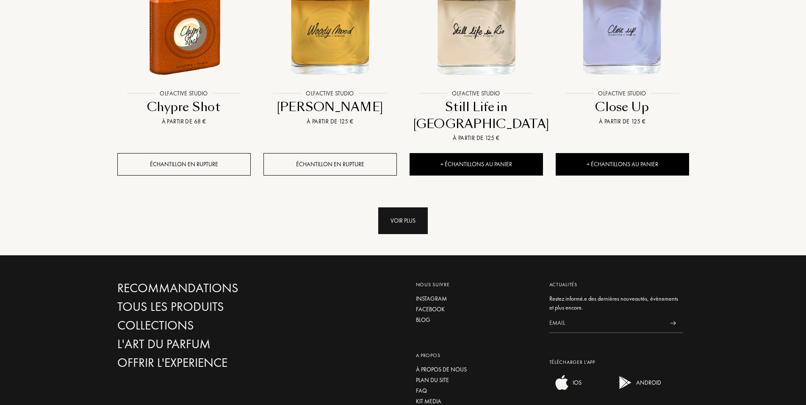
click at [405, 213] on div "Voir plus" at bounding box center [403, 220] width 50 height 27
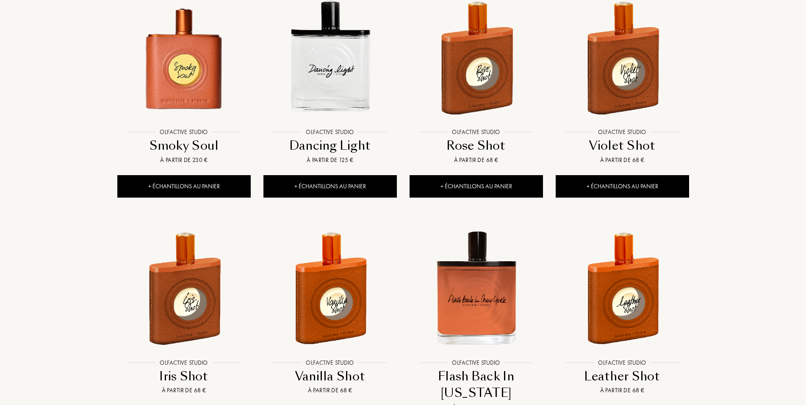
scroll to position [0, 0]
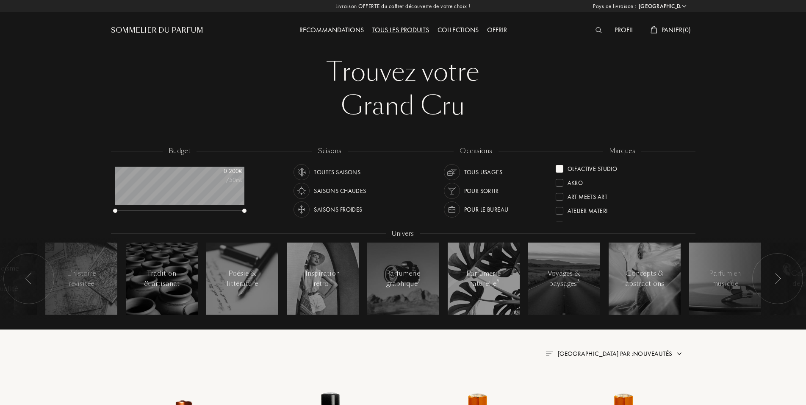
click at [560, 167] on div at bounding box center [560, 169] width 8 height 8
click at [561, 197] on div at bounding box center [560, 197] width 8 height 8
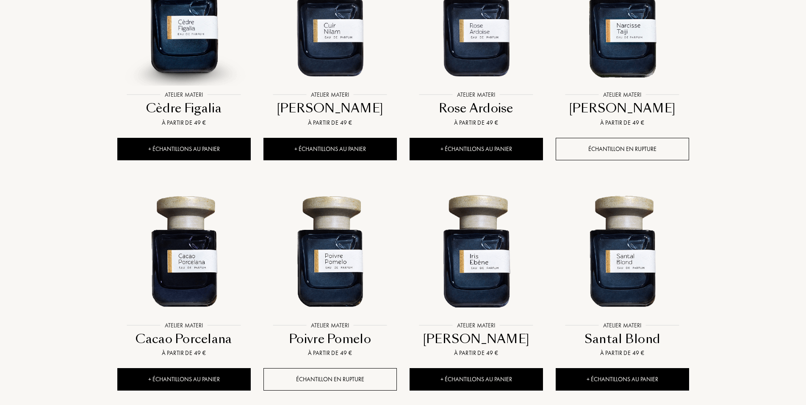
scroll to position [518, 0]
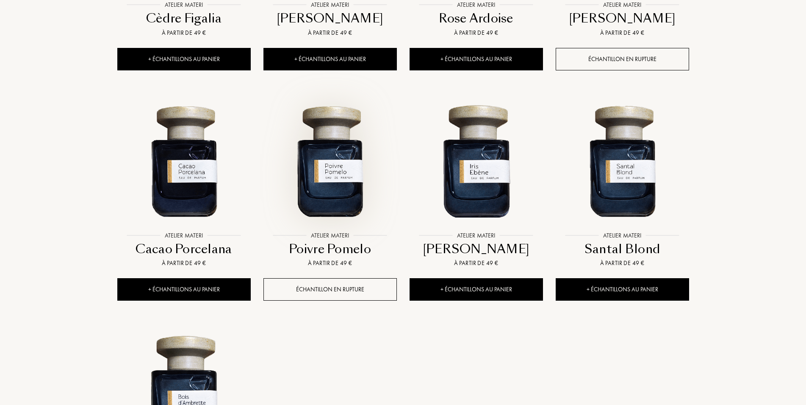
click at [346, 167] on img at bounding box center [330, 160] width 132 height 132
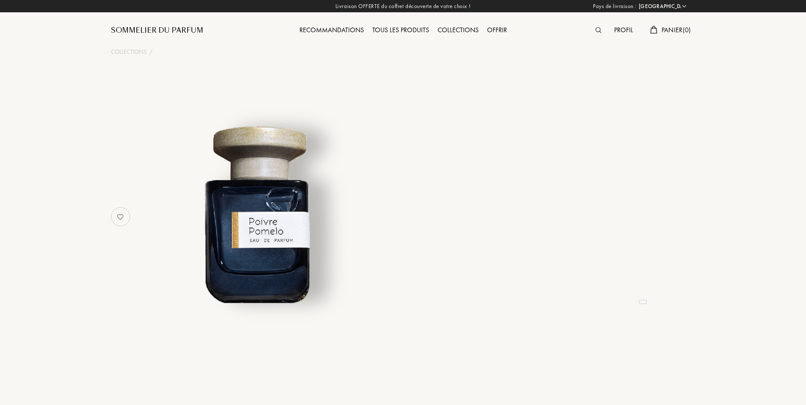
select select "FR"
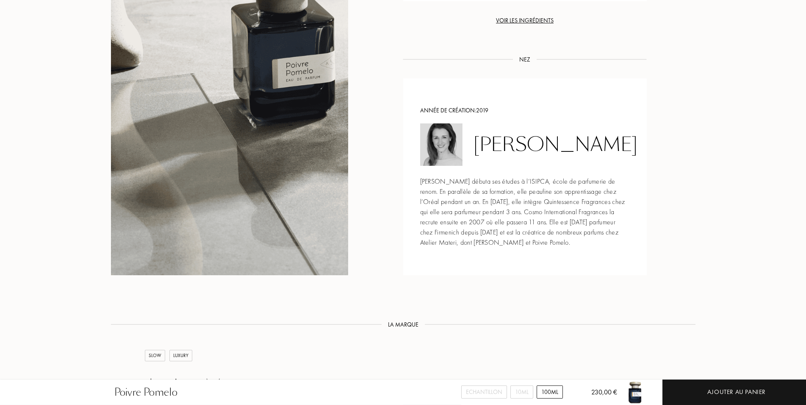
scroll to position [907, 0]
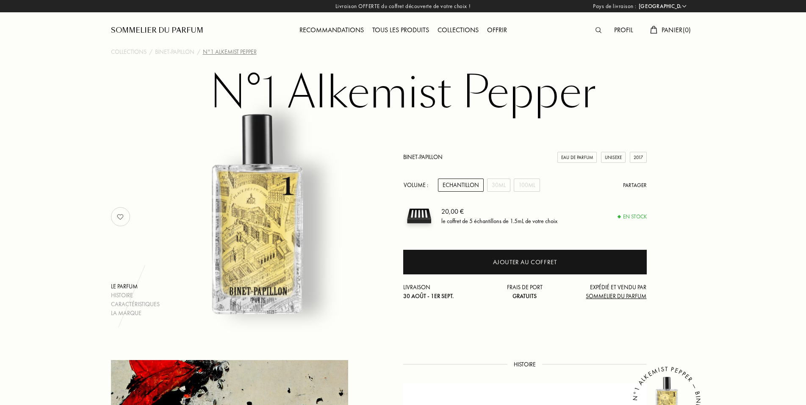
select select "FR"
click at [407, 30] on div "Tous les produits" at bounding box center [400, 30] width 65 height 11
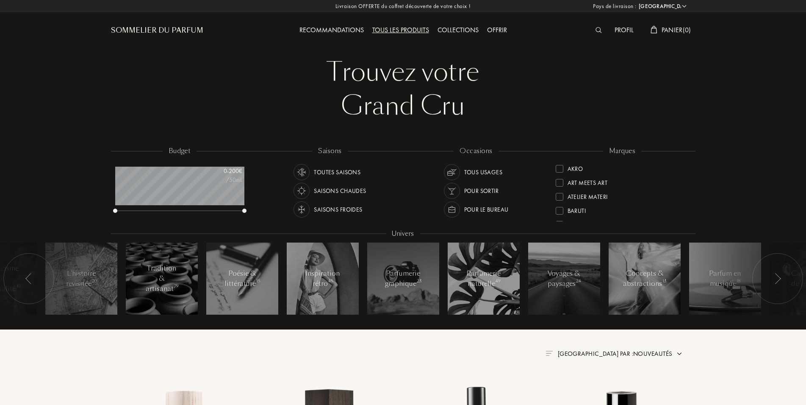
select select "FR"
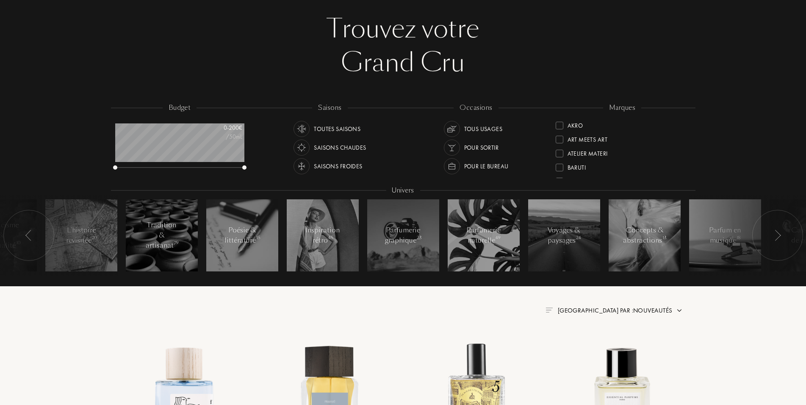
scroll to position [53, 0]
click at [587, 169] on div "Essential Parfums" at bounding box center [595, 168] width 54 height 11
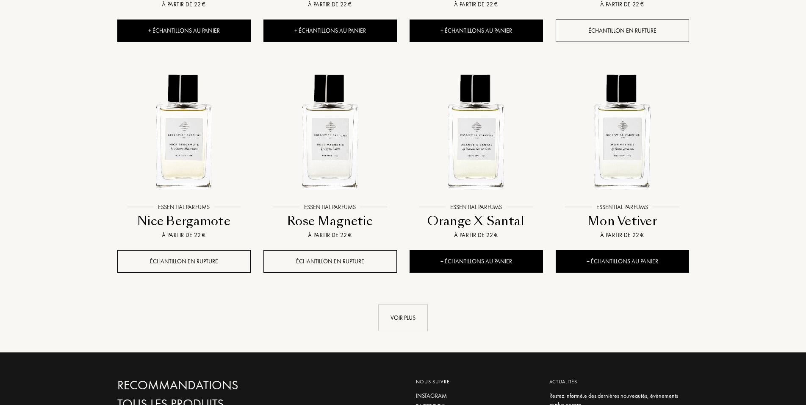
scroll to position [778, 0]
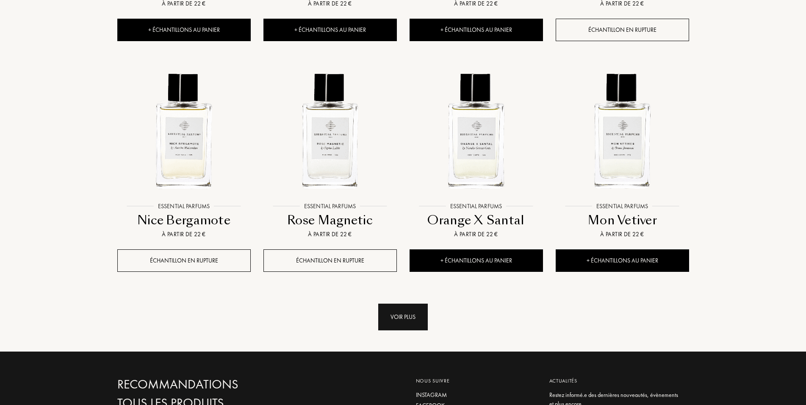
click at [401, 320] on div "Voir plus" at bounding box center [403, 316] width 50 height 27
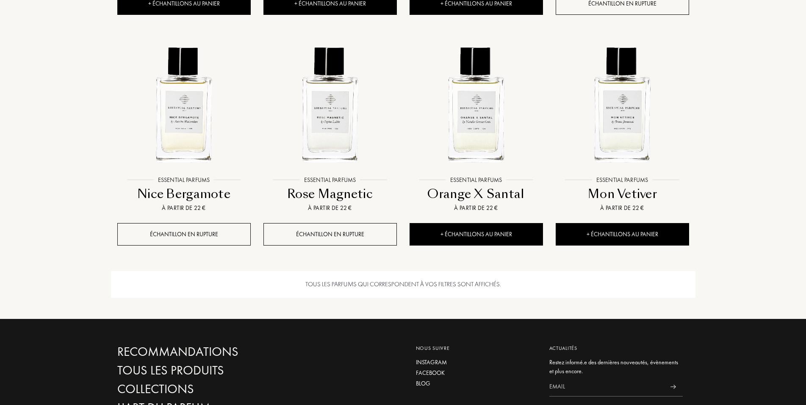
scroll to position [821, 0]
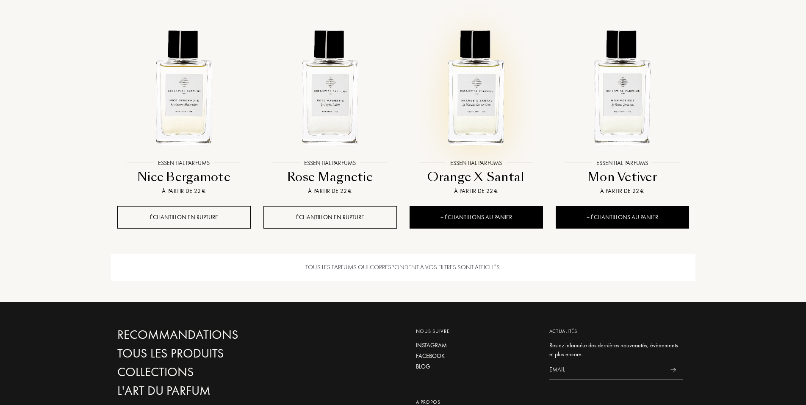
click at [472, 133] on img at bounding box center [476, 88] width 132 height 132
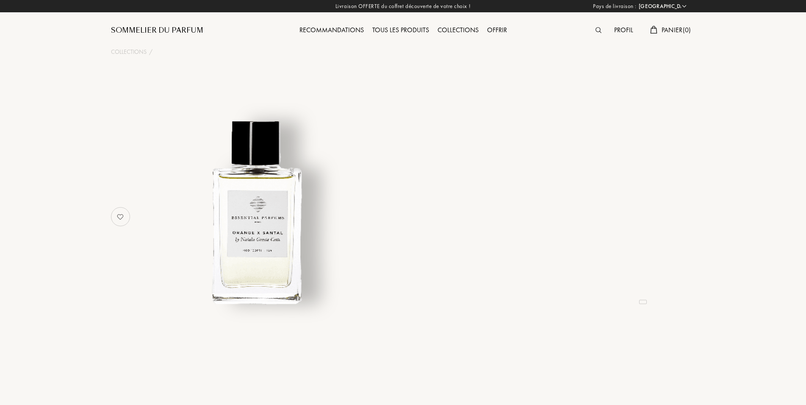
select select "FR"
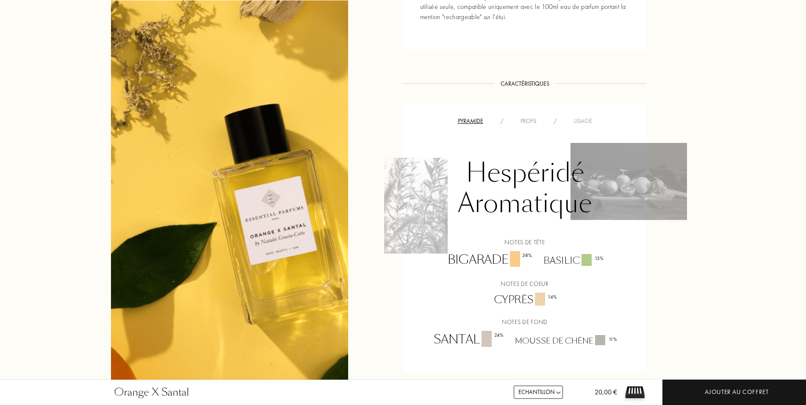
scroll to position [562, 0]
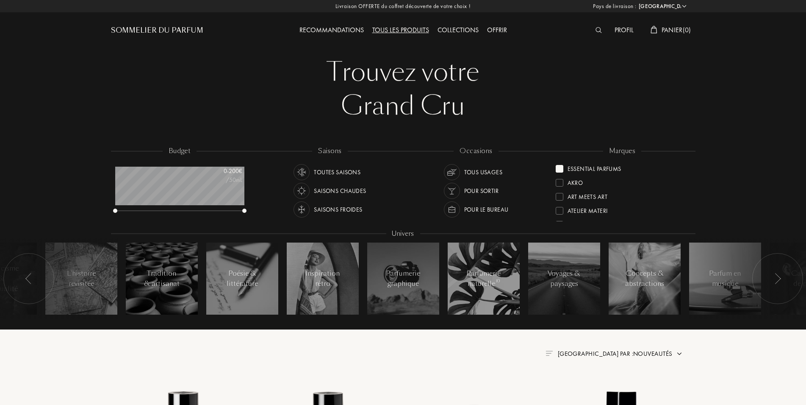
select select "FR"
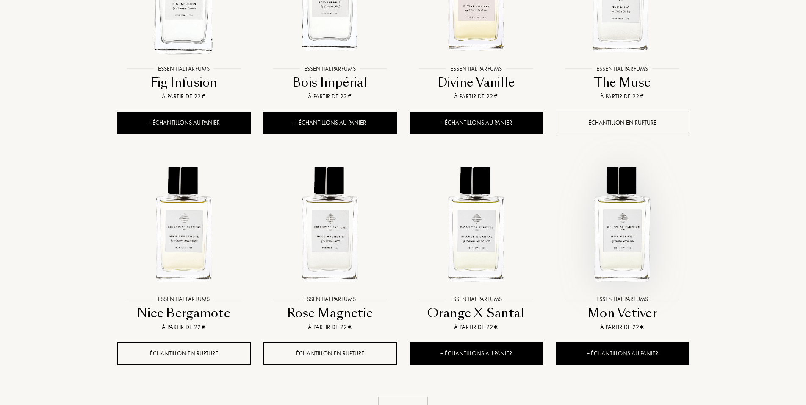
scroll to position [734, 0]
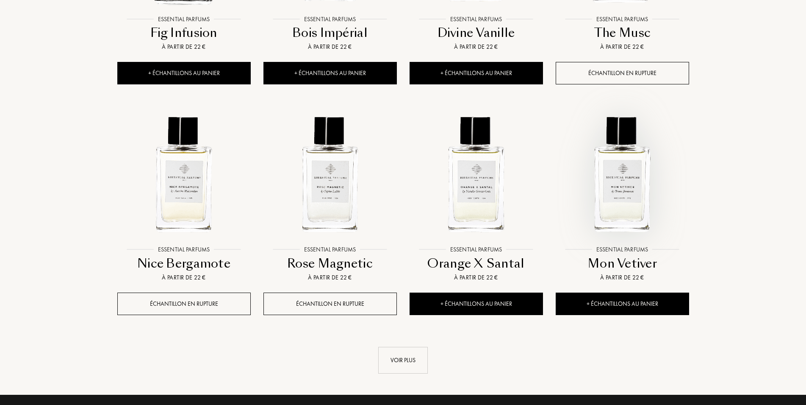
click at [619, 207] on img at bounding box center [623, 174] width 132 height 132
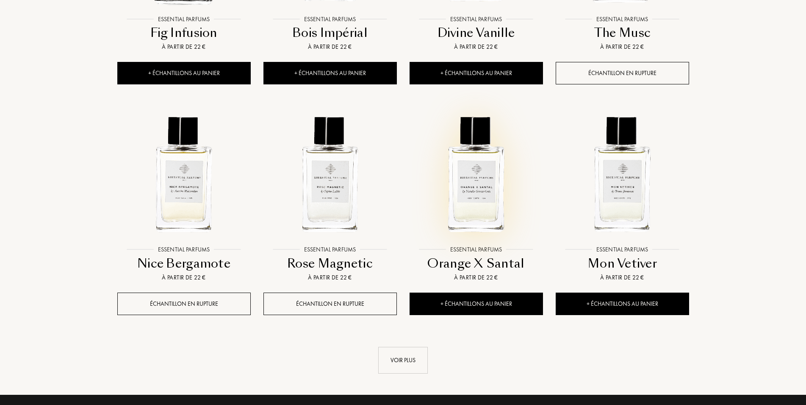
click at [484, 199] on img at bounding box center [476, 174] width 132 height 132
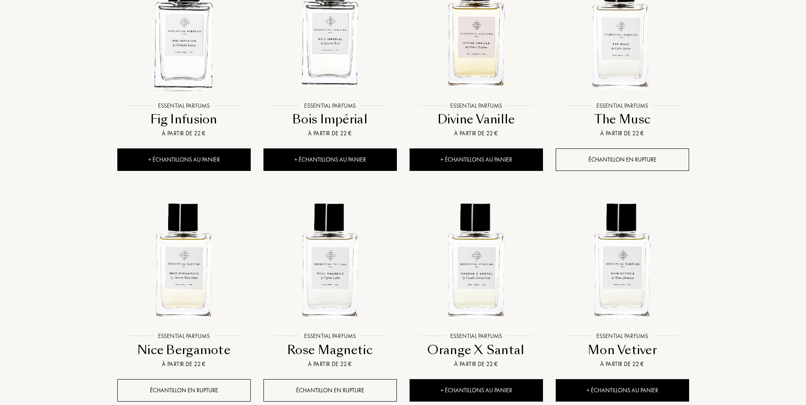
scroll to position [562, 0]
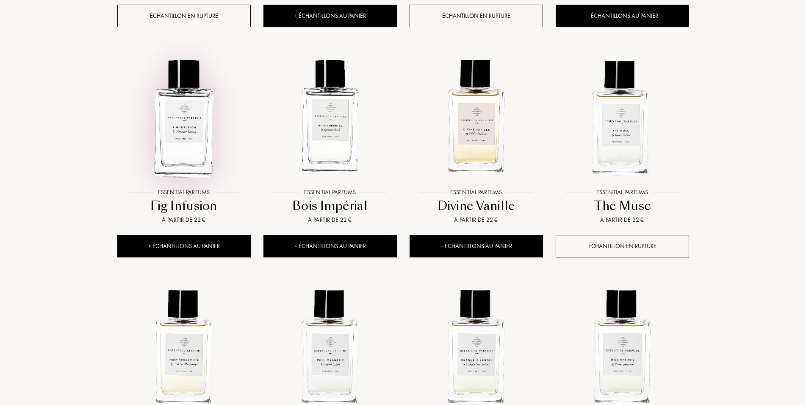
click at [191, 173] on img at bounding box center [184, 117] width 132 height 132
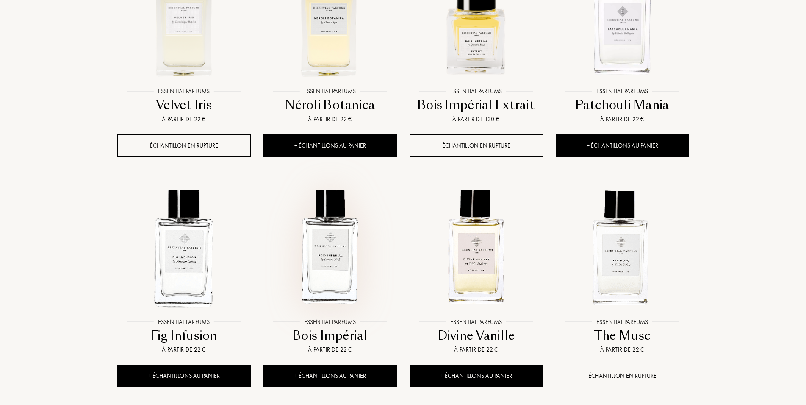
scroll to position [389, 0]
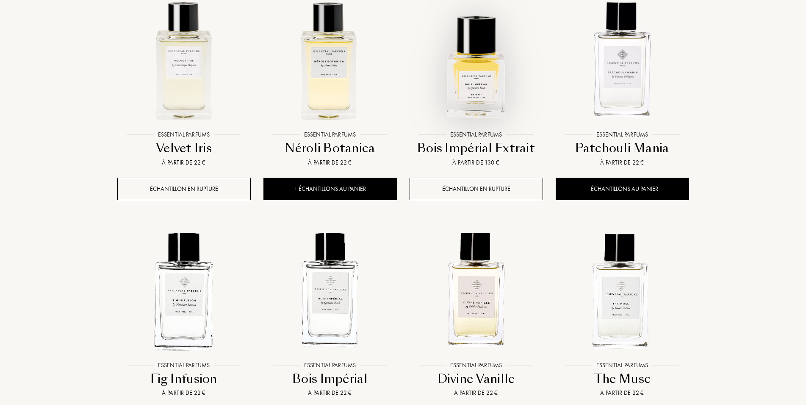
click at [473, 58] on img at bounding box center [476, 60] width 132 height 132
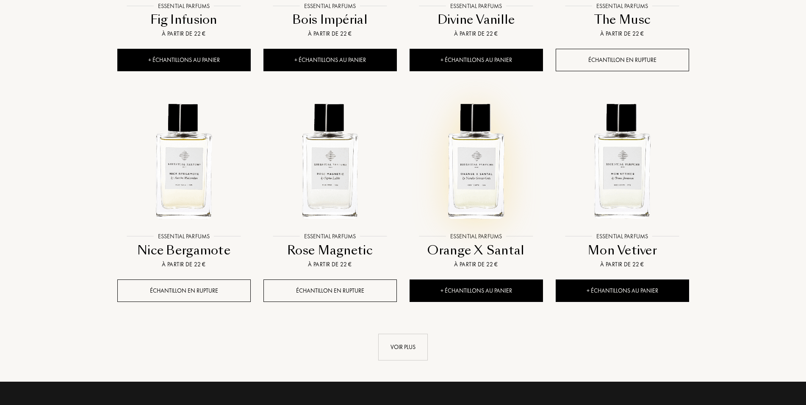
scroll to position [778, 0]
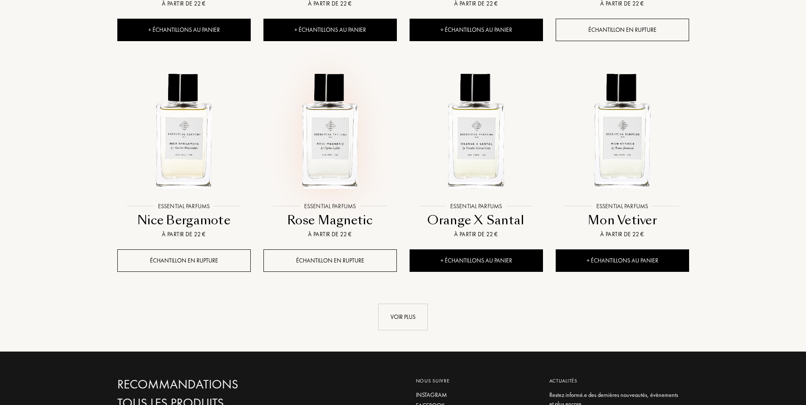
click at [346, 160] on img at bounding box center [330, 131] width 132 height 132
click at [625, 164] on img at bounding box center [623, 131] width 132 height 132
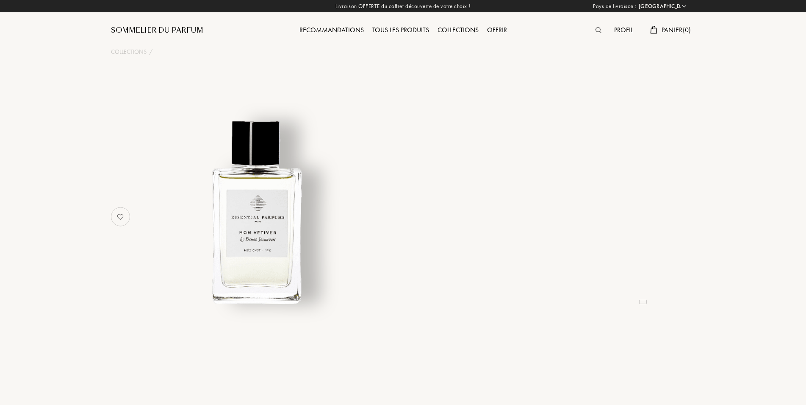
select select "FR"
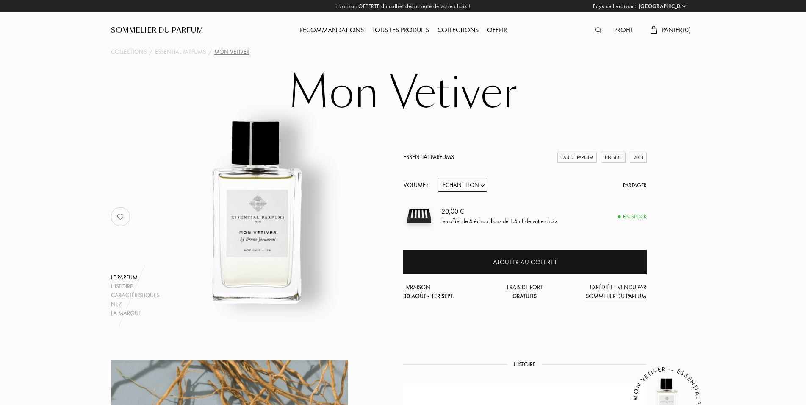
click at [438, 178] on select "Echantillon 10mL 100mL 150mL" at bounding box center [462, 184] width 49 height 13
select select "1"
click option "10mL" at bounding box center [0, 0] width 0 height 0
select select "1"
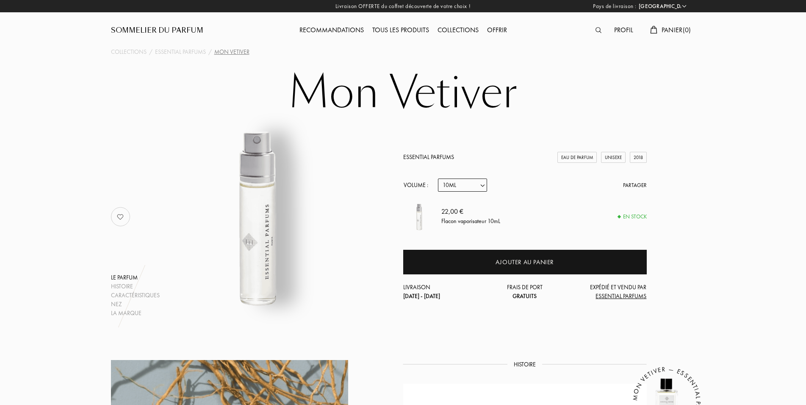
click at [438, 178] on select "Echantillon 10mL 100mL 150mL" at bounding box center [462, 184] width 49 height 13
select select "2"
click option "100mL" at bounding box center [0, 0] width 0 height 0
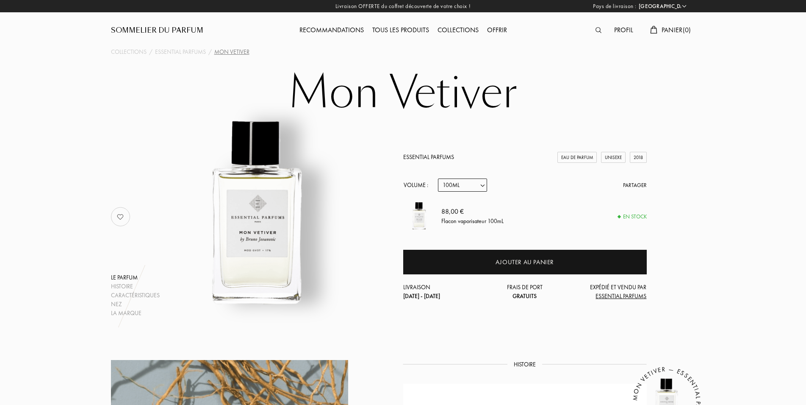
select select "2"
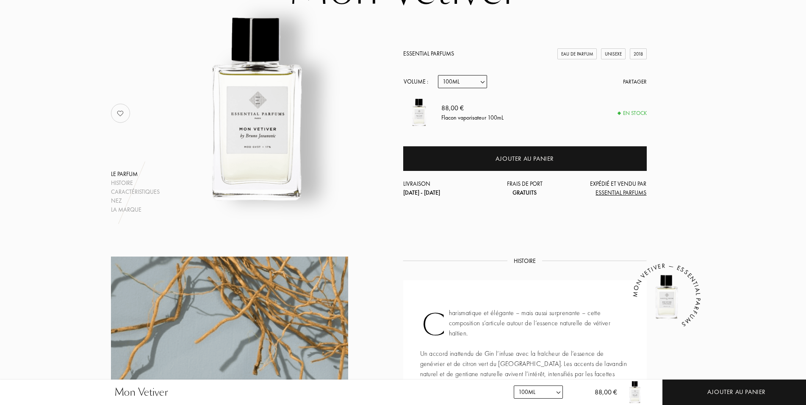
scroll to position [86, 0]
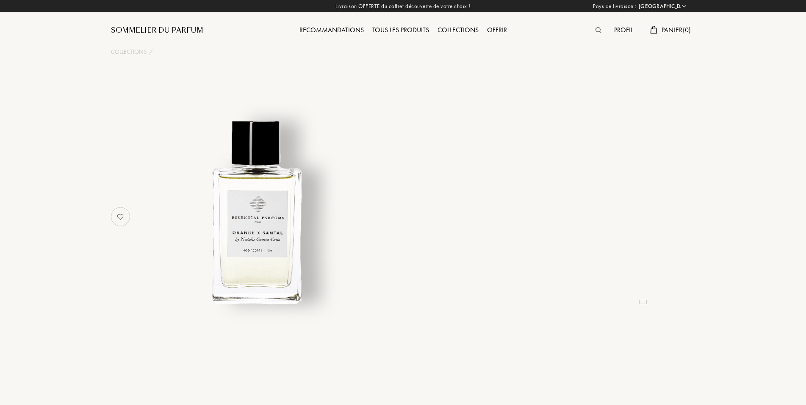
select select "FR"
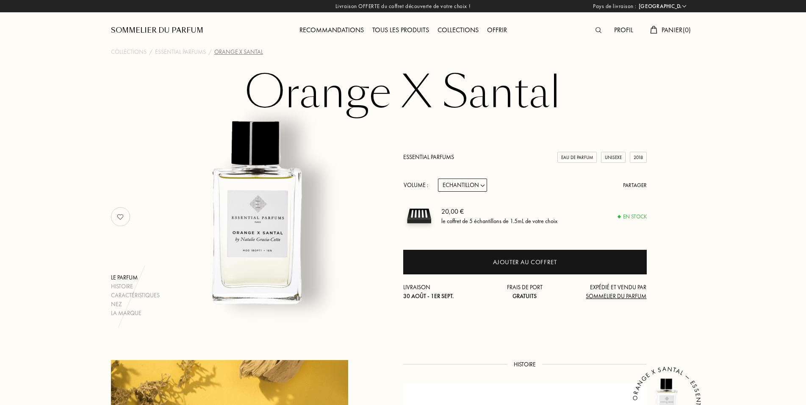
click at [438, 178] on select "Echantillon 10mL 100mL 150mL" at bounding box center [462, 184] width 49 height 13
select select "1"
click option "10mL" at bounding box center [0, 0] width 0 height 0
select select "1"
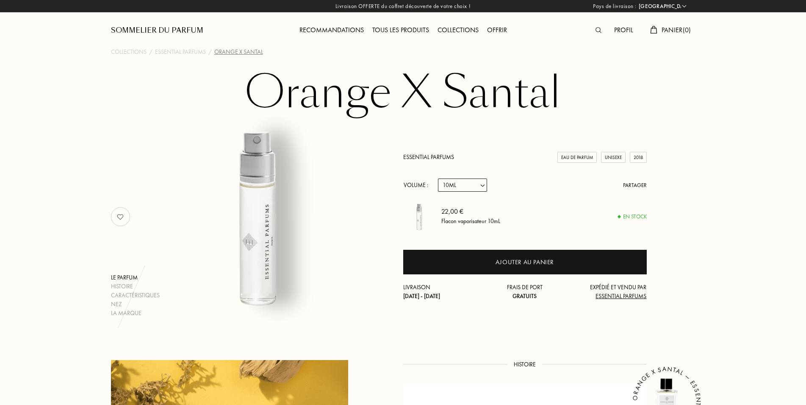
click at [438, 178] on select "Echantillon 10mL 100mL 150mL" at bounding box center [462, 184] width 49 height 13
select select "2"
click option "100mL" at bounding box center [0, 0] width 0 height 0
select select "2"
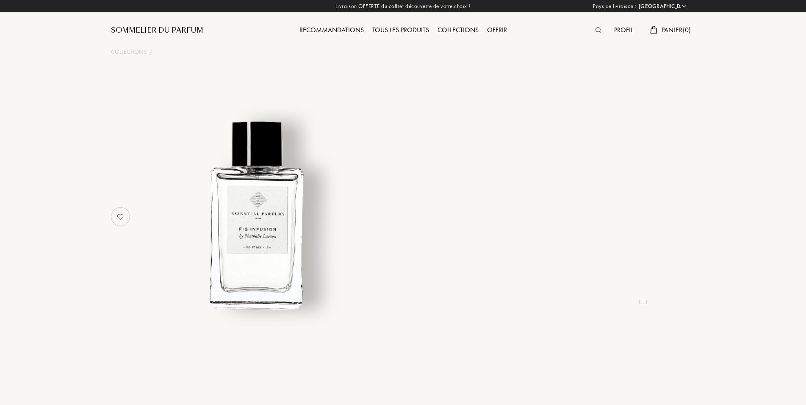
select select "FR"
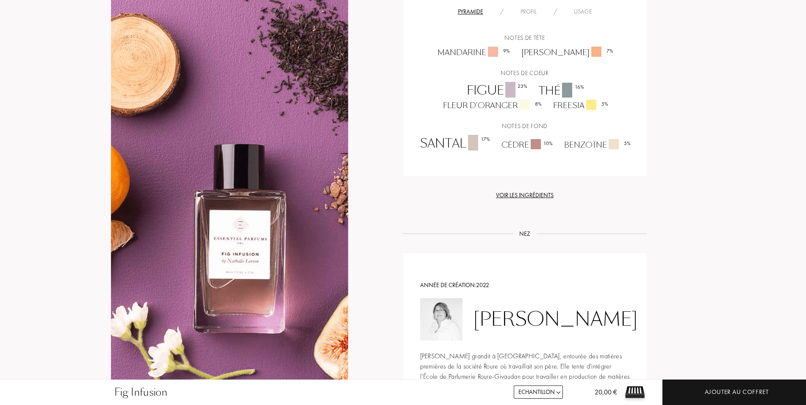
scroll to position [734, 0]
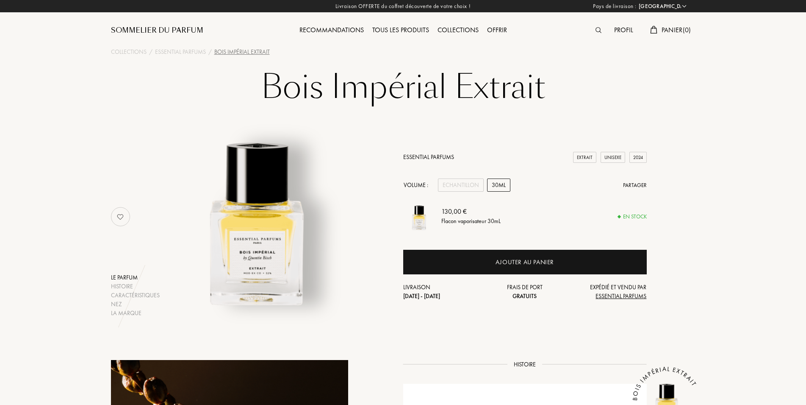
select select "FR"
click at [501, 183] on div "30mL" at bounding box center [498, 184] width 23 height 13
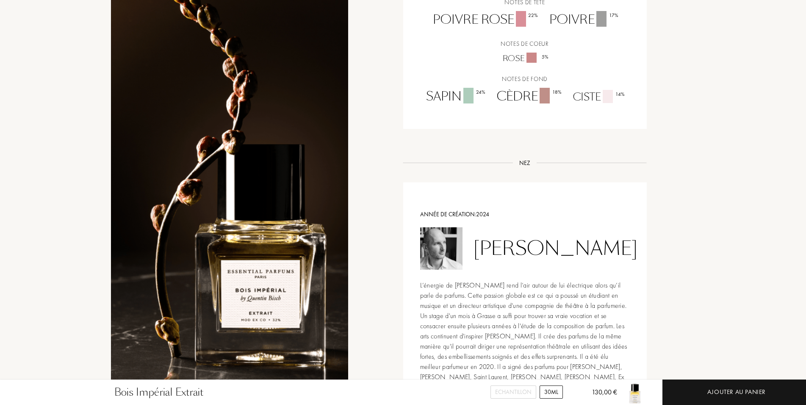
scroll to position [346, 0]
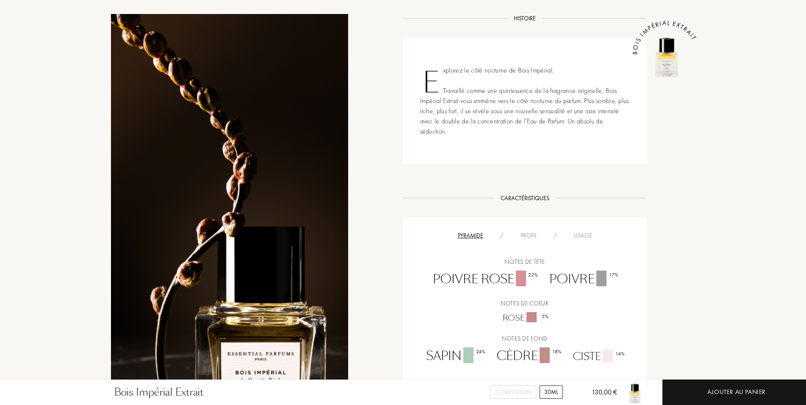
click at [529, 234] on div "Profil" at bounding box center [528, 235] width 33 height 9
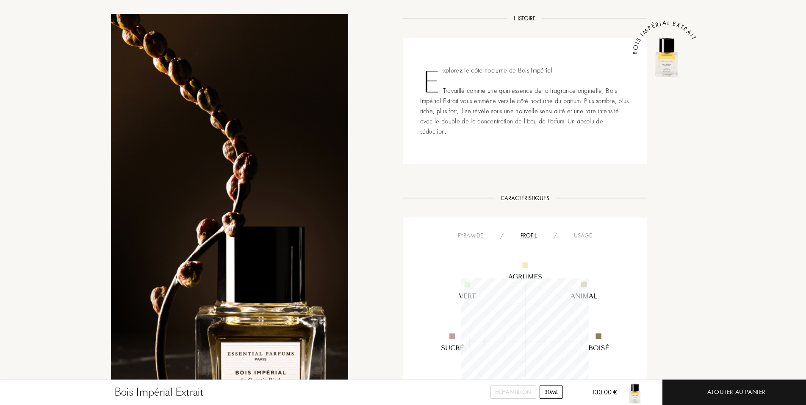
scroll to position [127, 127]
click at [579, 238] on div "Usage" at bounding box center [582, 235] width 35 height 9
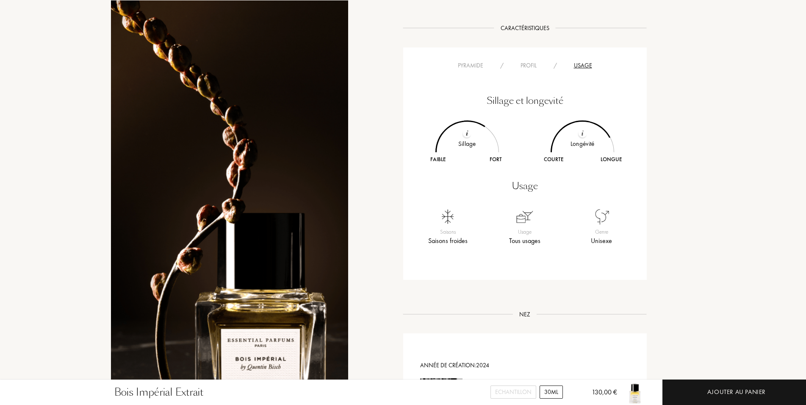
scroll to position [346, 0]
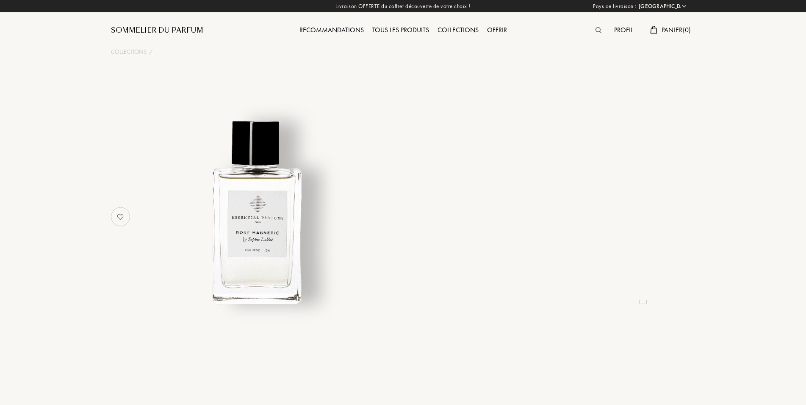
select select "FR"
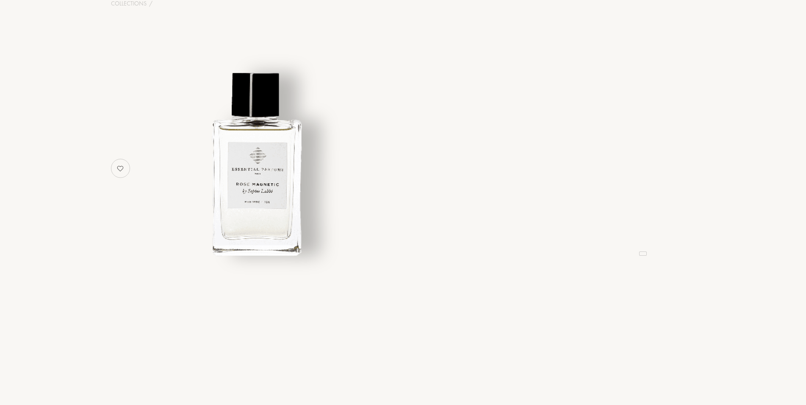
select select "3"
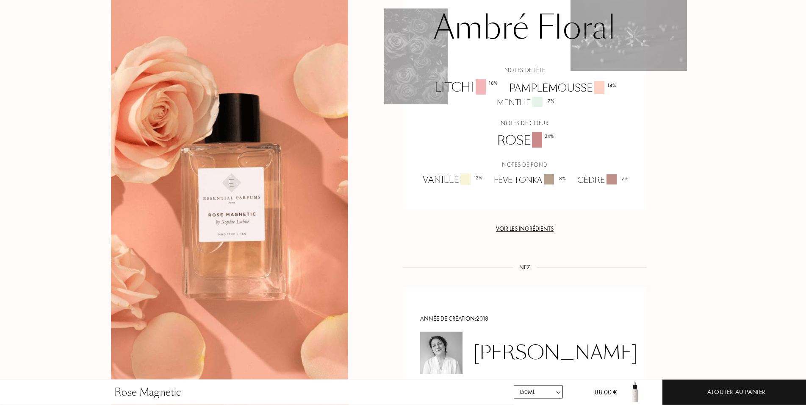
scroll to position [691, 0]
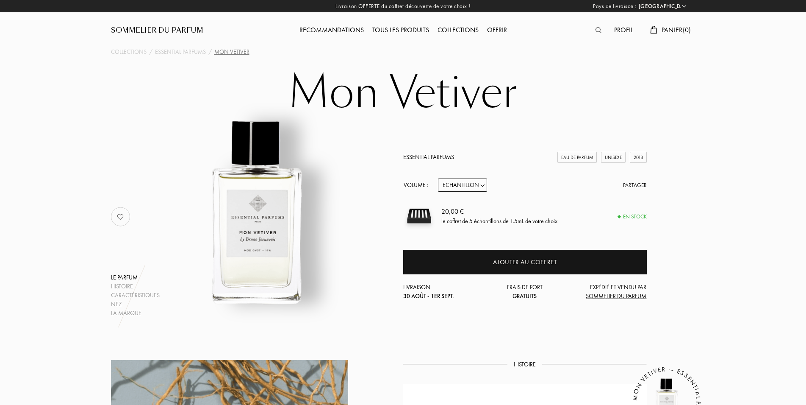
select select "FR"
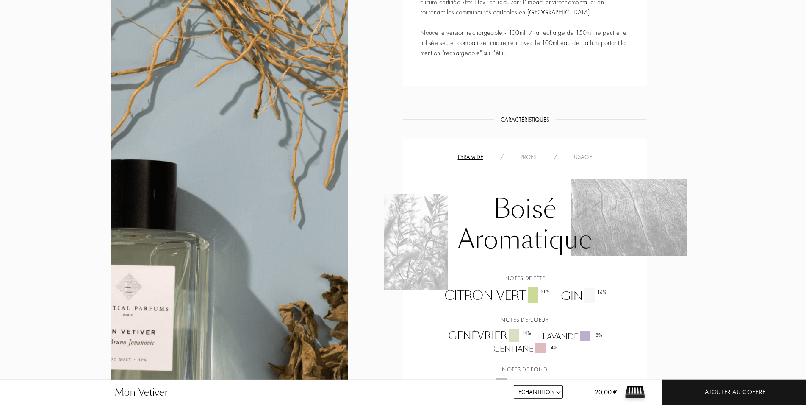
scroll to position [562, 0]
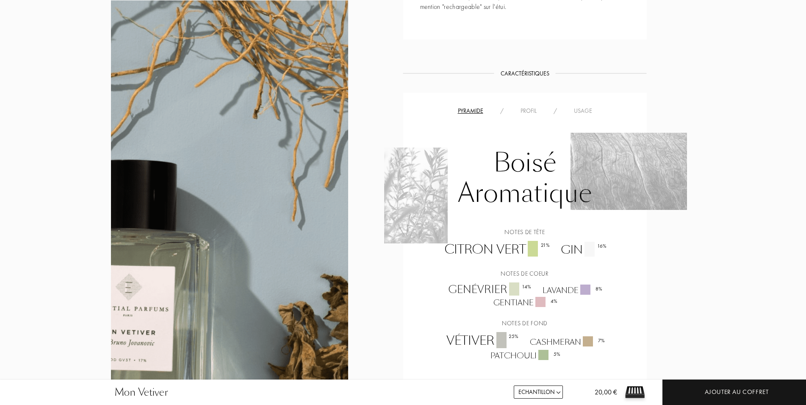
click at [586, 111] on div "Usage" at bounding box center [582, 110] width 35 height 9
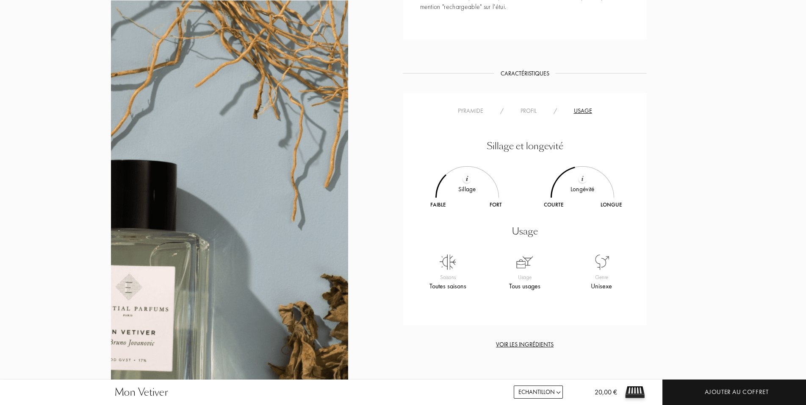
click at [532, 111] on div "Profil" at bounding box center [528, 110] width 33 height 9
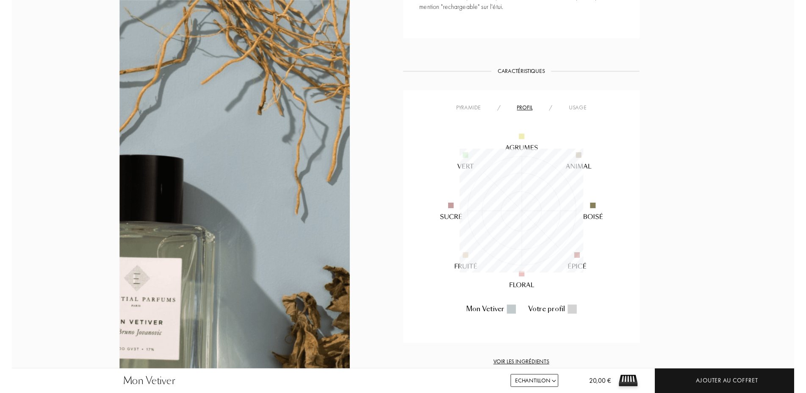
scroll to position [127, 127]
